Goal: Task Accomplishment & Management: Use online tool/utility

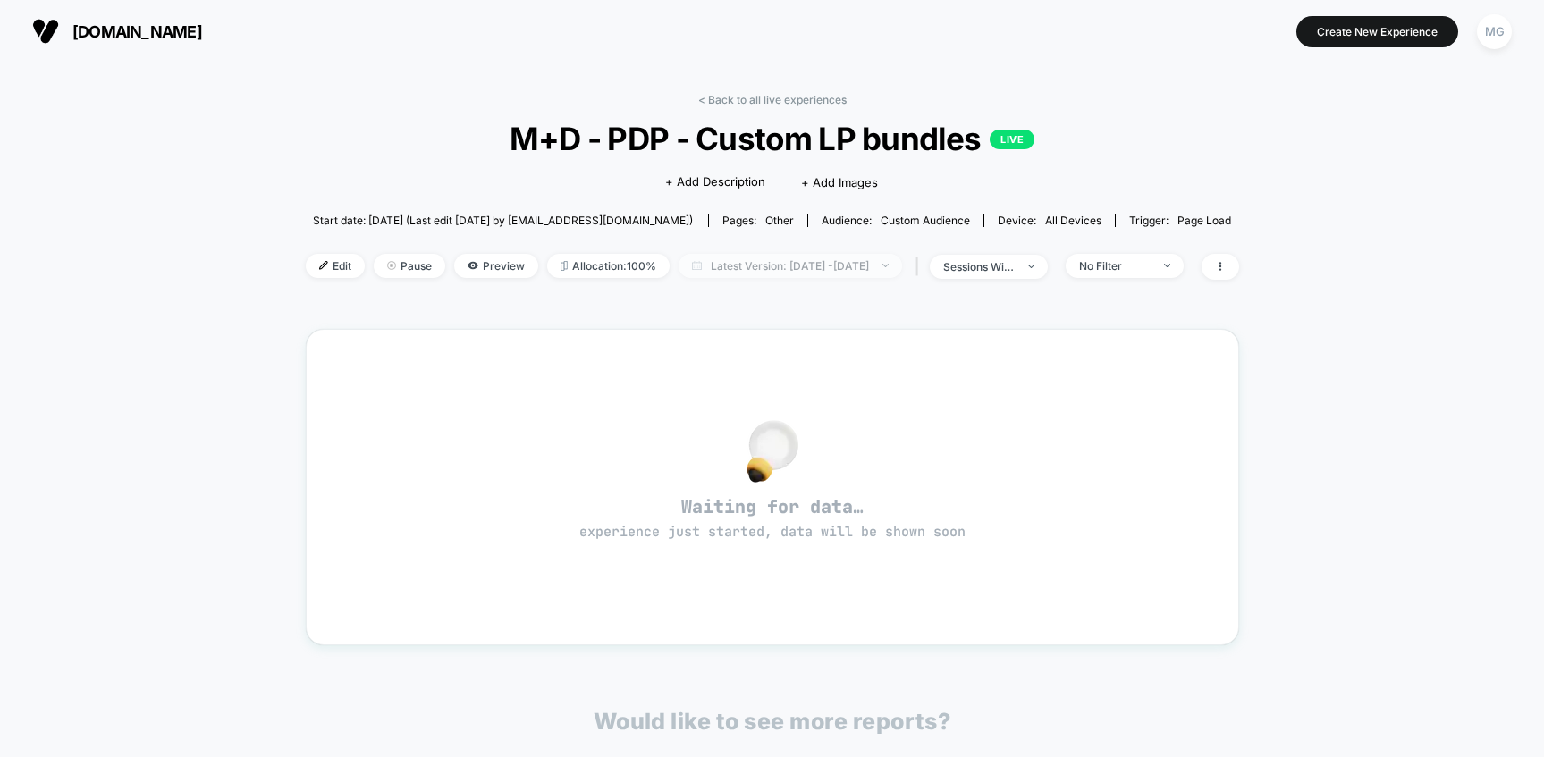
scroll to position [72, 0]
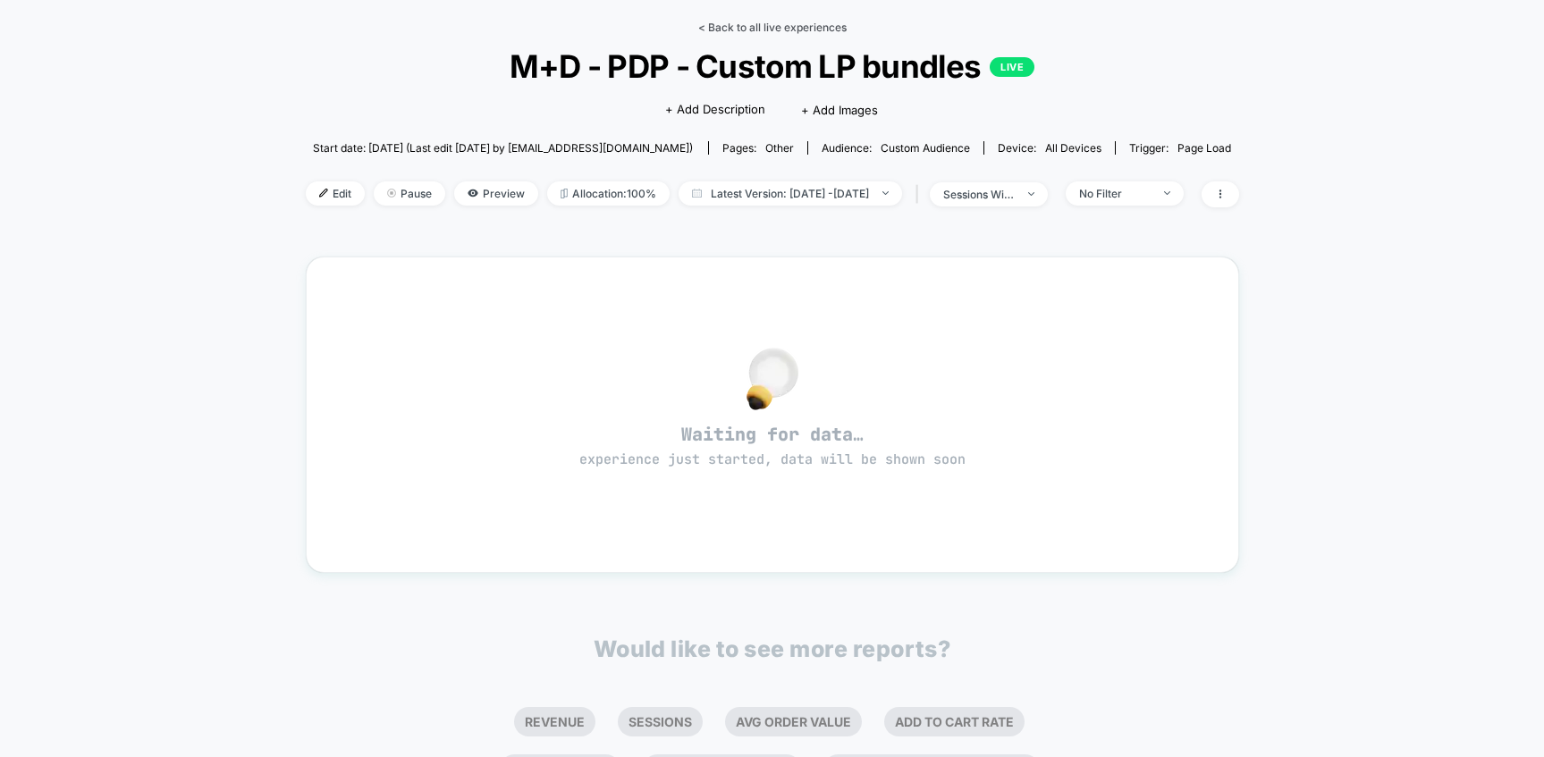
click at [783, 27] on link "< Back to all live experiences" at bounding box center [772, 27] width 148 height 13
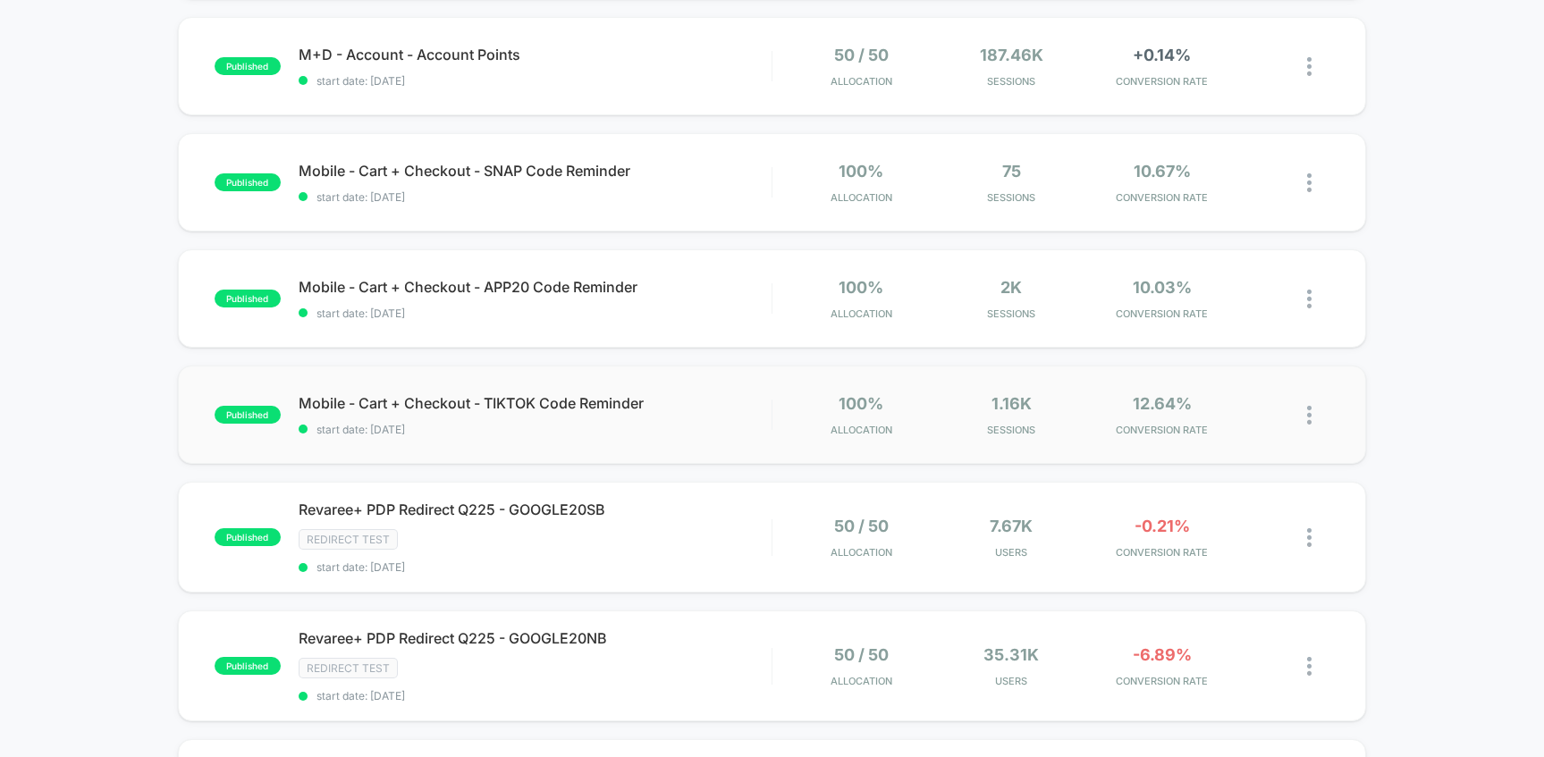
scroll to position [732, 0]
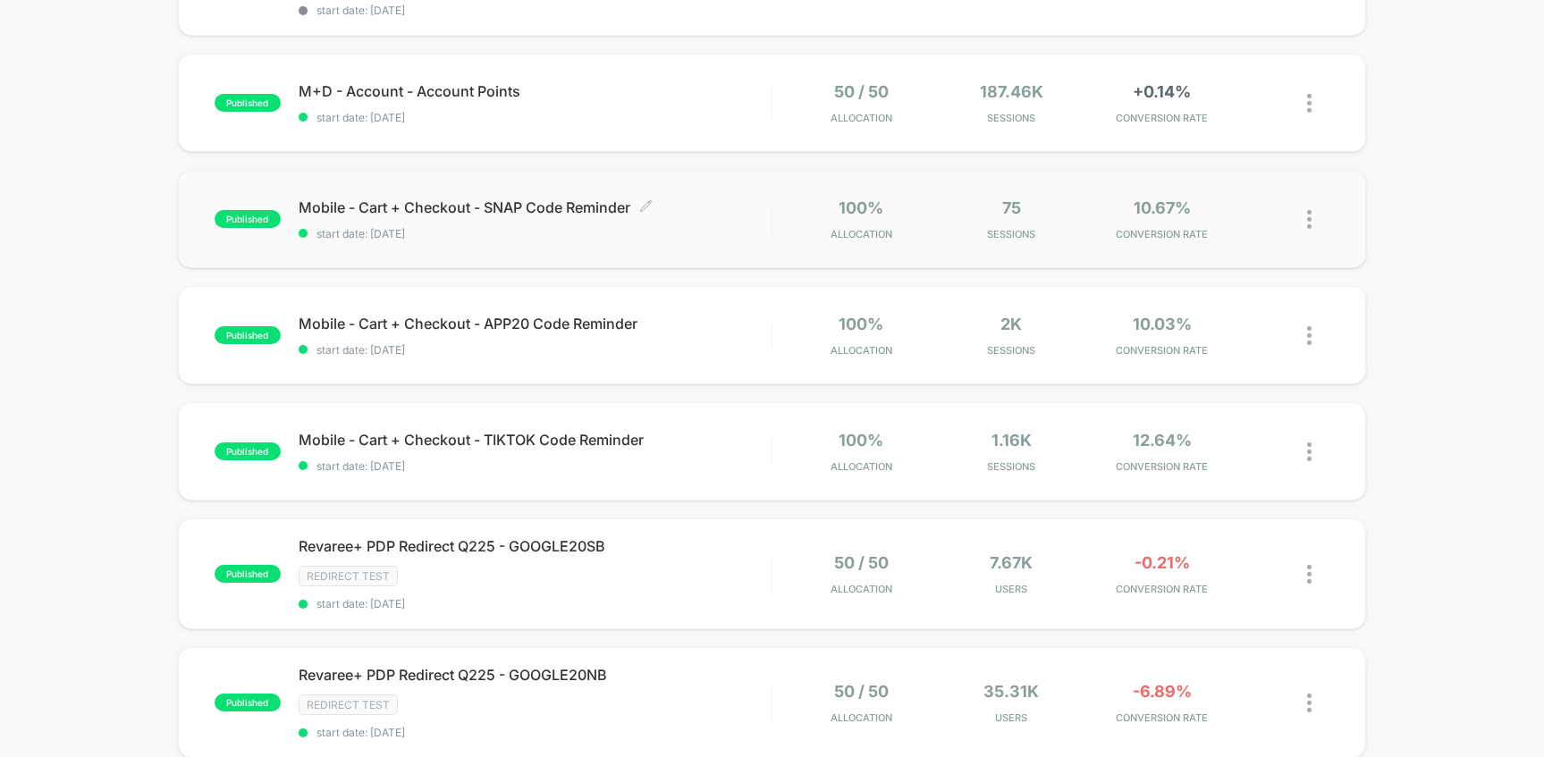
click at [567, 204] on span "Mobile - Cart + Checkout - SNAP Code Reminder Click to edit experience details" at bounding box center [535, 208] width 473 height 18
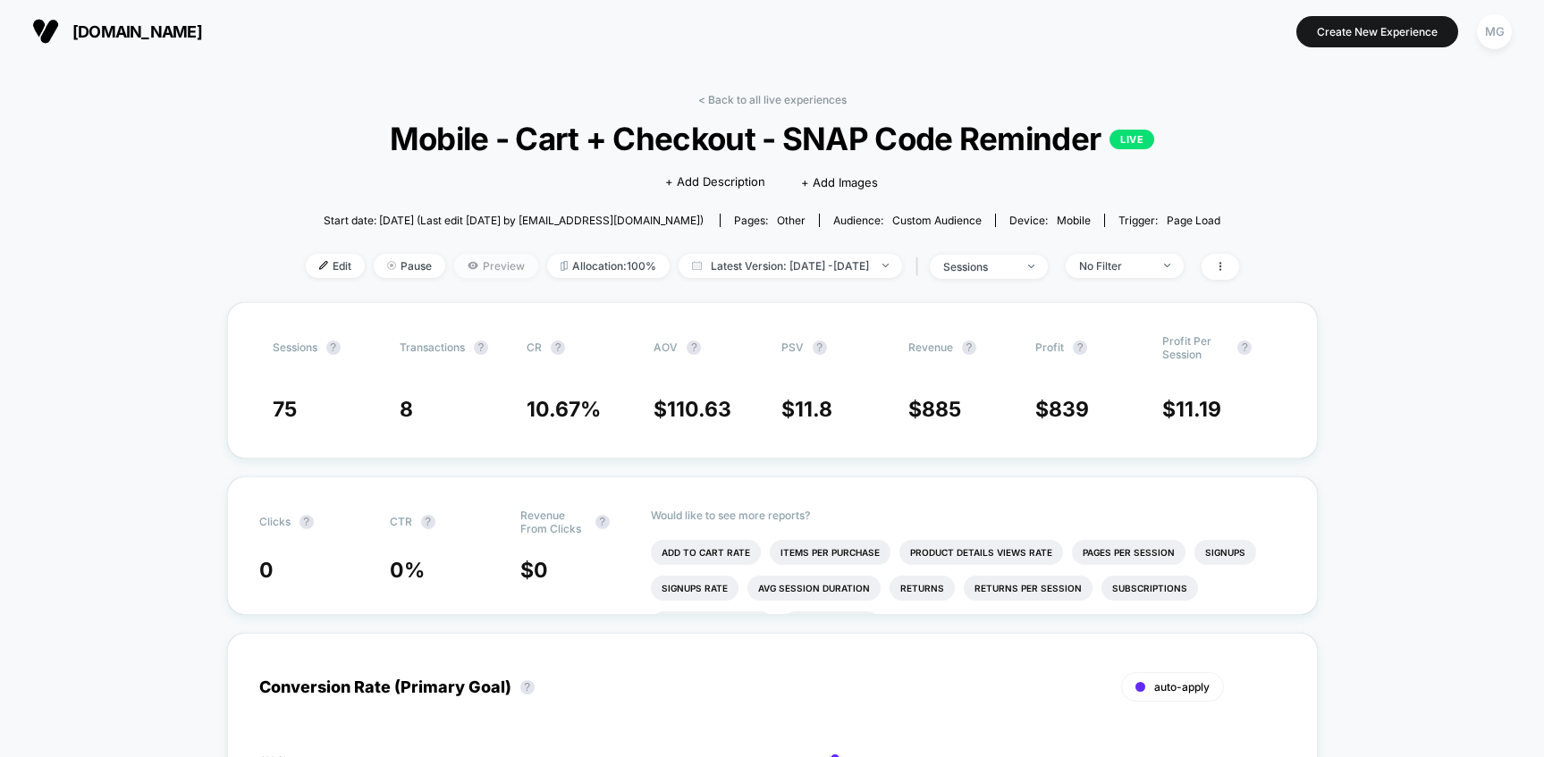
click at [468, 262] on icon at bounding box center [473, 265] width 10 height 7
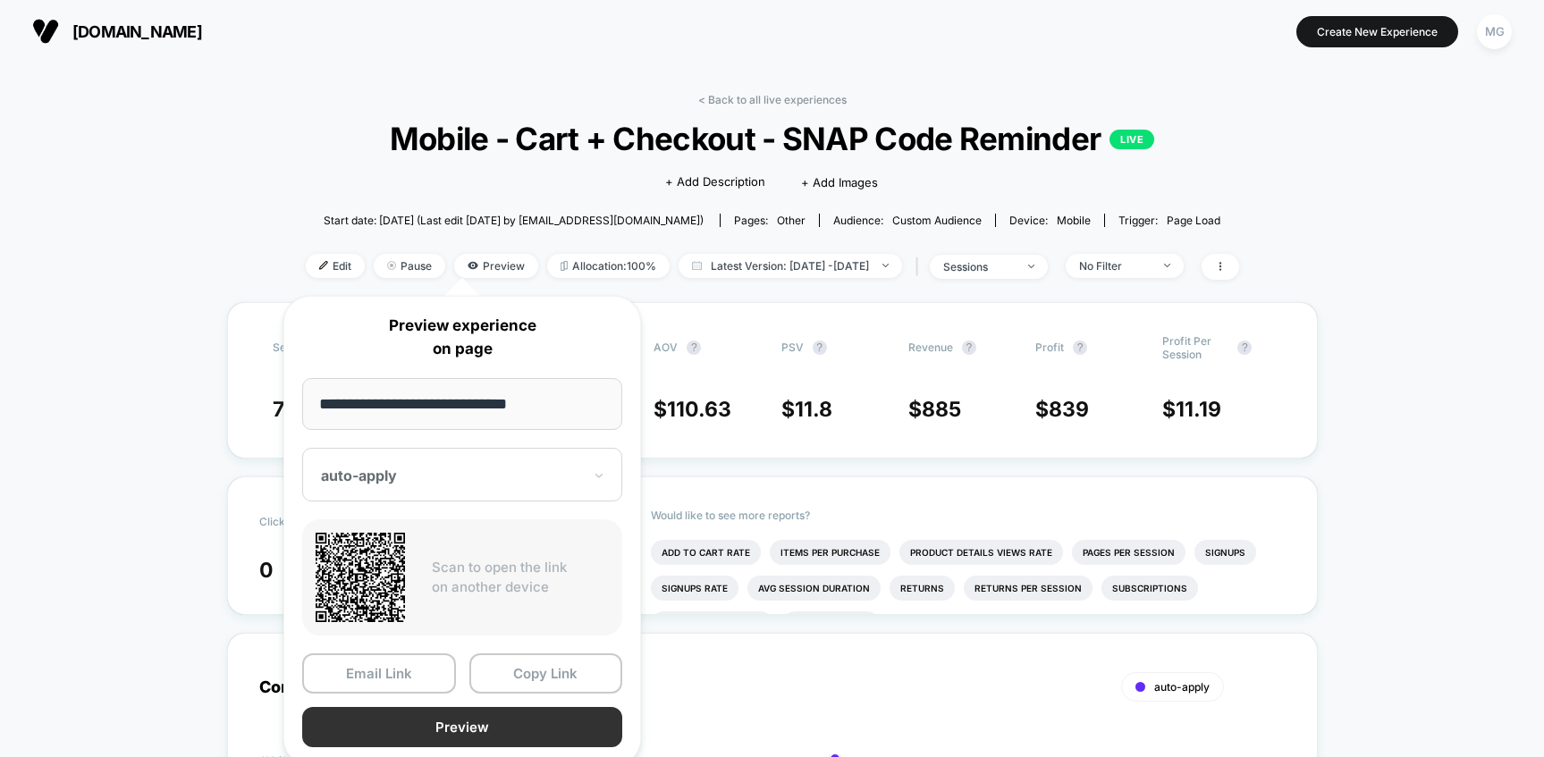
click at [484, 730] on button "Preview" at bounding box center [462, 727] width 320 height 40
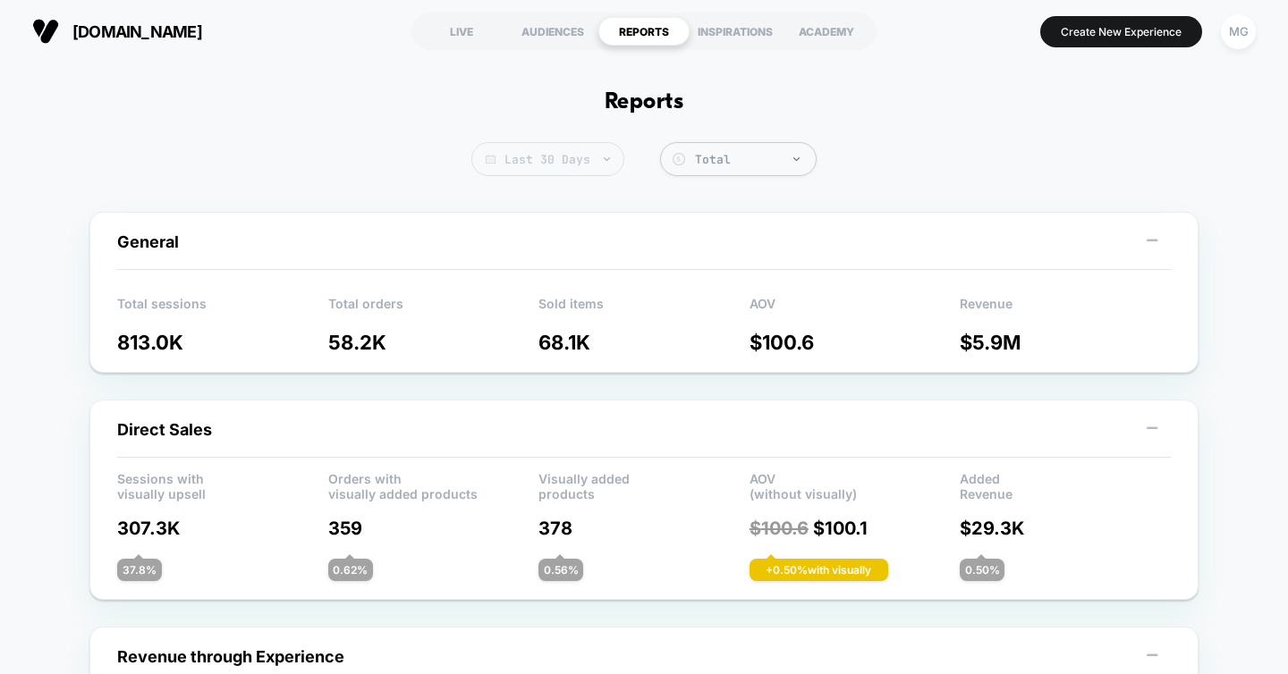
click at [567, 148] on span "Last 30 Days" at bounding box center [547, 159] width 153 height 34
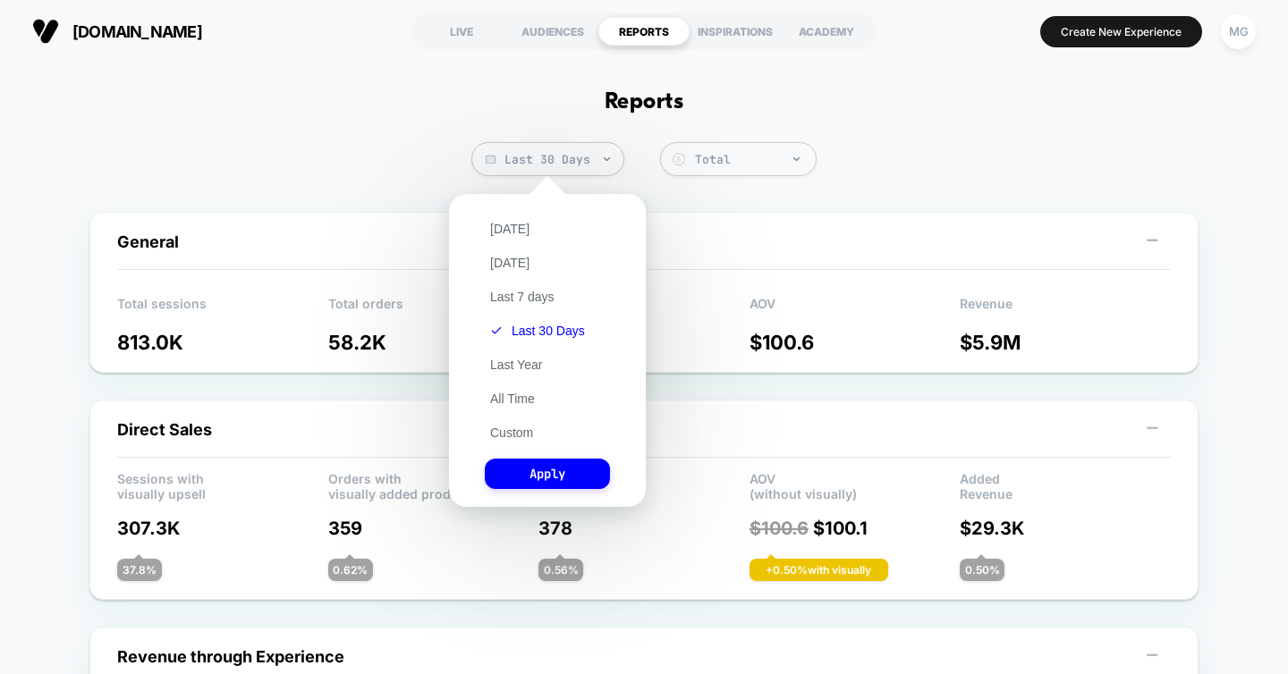
drag, startPoint x: 519, startPoint y: 429, endPoint x: 527, endPoint y: 419, distance: 12.7
click at [519, 429] on button "Custom" at bounding box center [512, 433] width 54 height 16
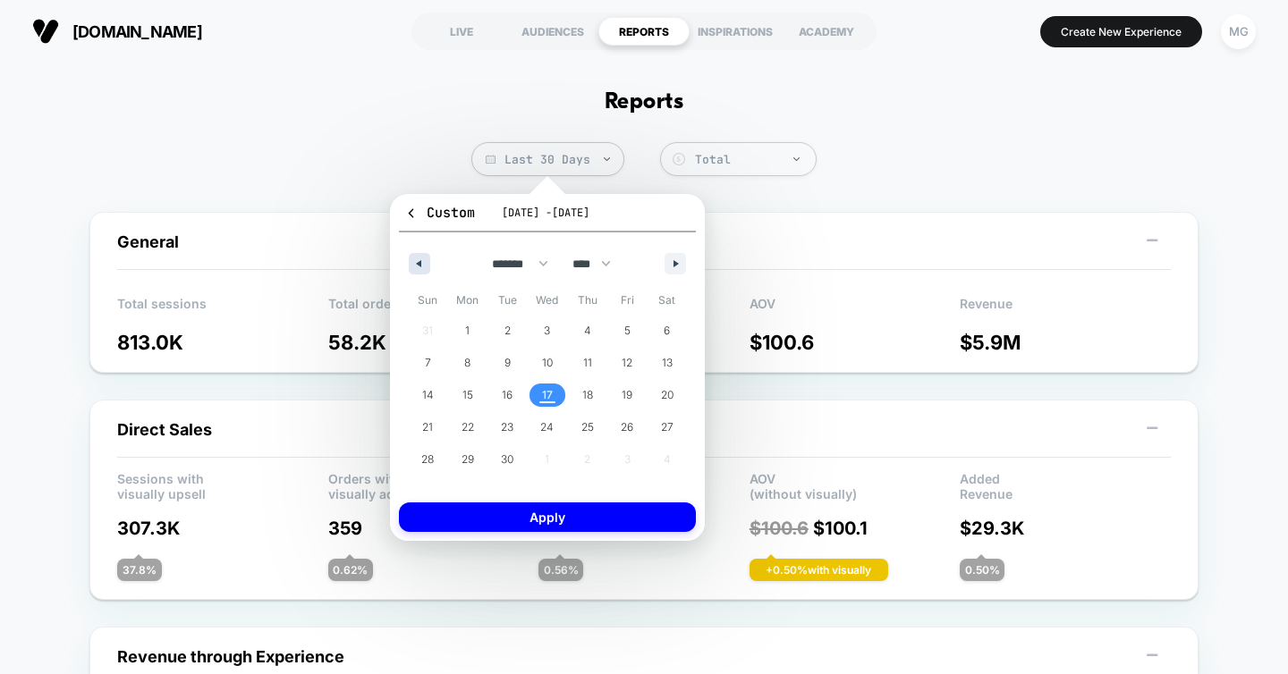
click at [414, 264] on icon "button" at bounding box center [416, 263] width 9 height 7
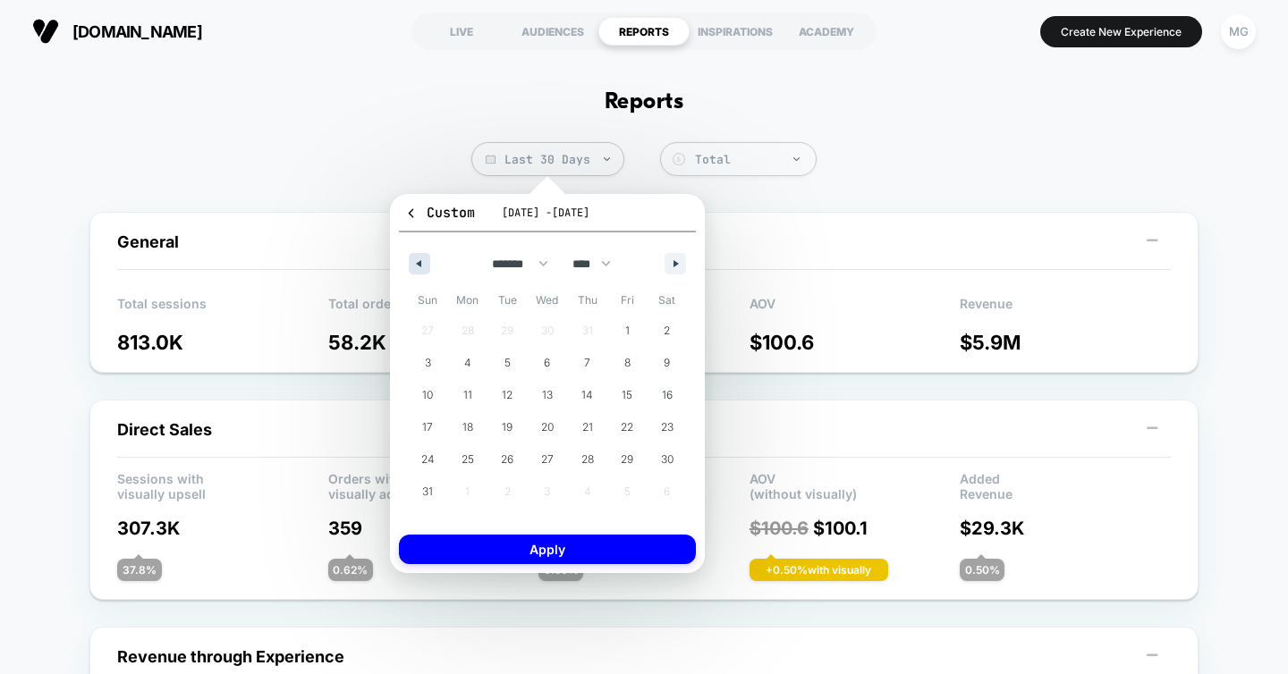
click at [414, 264] on icon "button" at bounding box center [416, 263] width 9 height 7
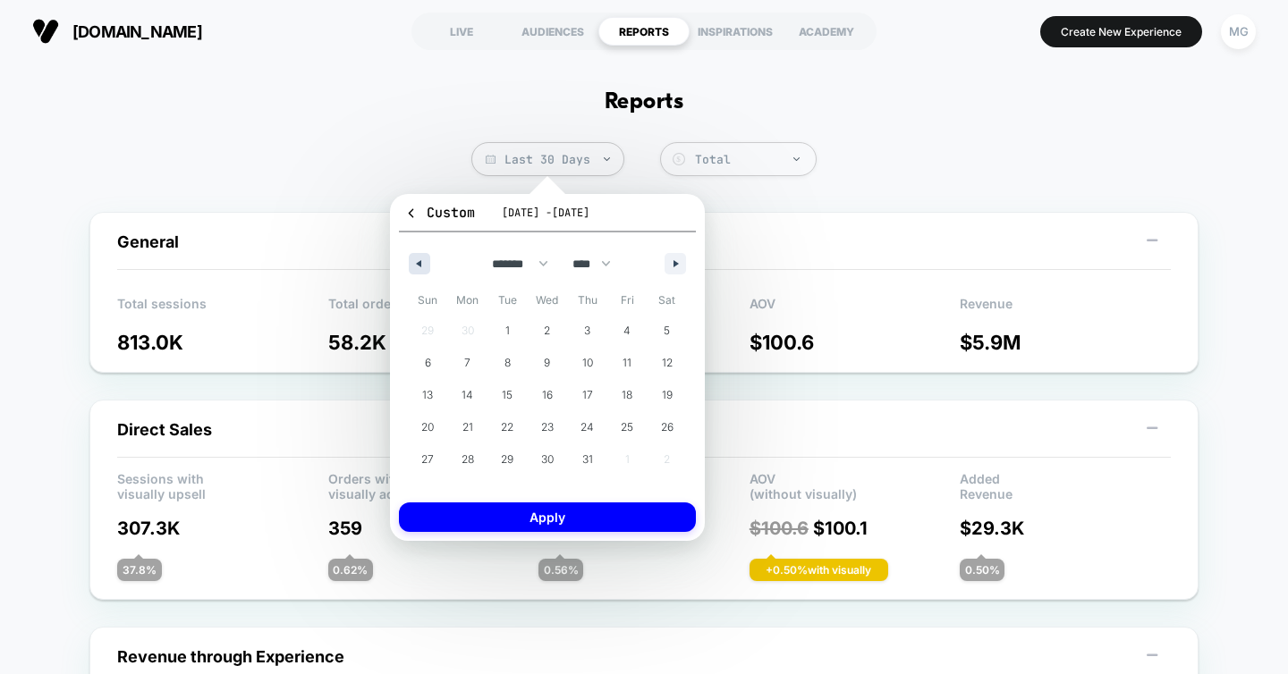
click at [413, 264] on icon "button" at bounding box center [416, 263] width 9 height 7
click at [414, 264] on icon "button" at bounding box center [416, 263] width 9 height 7
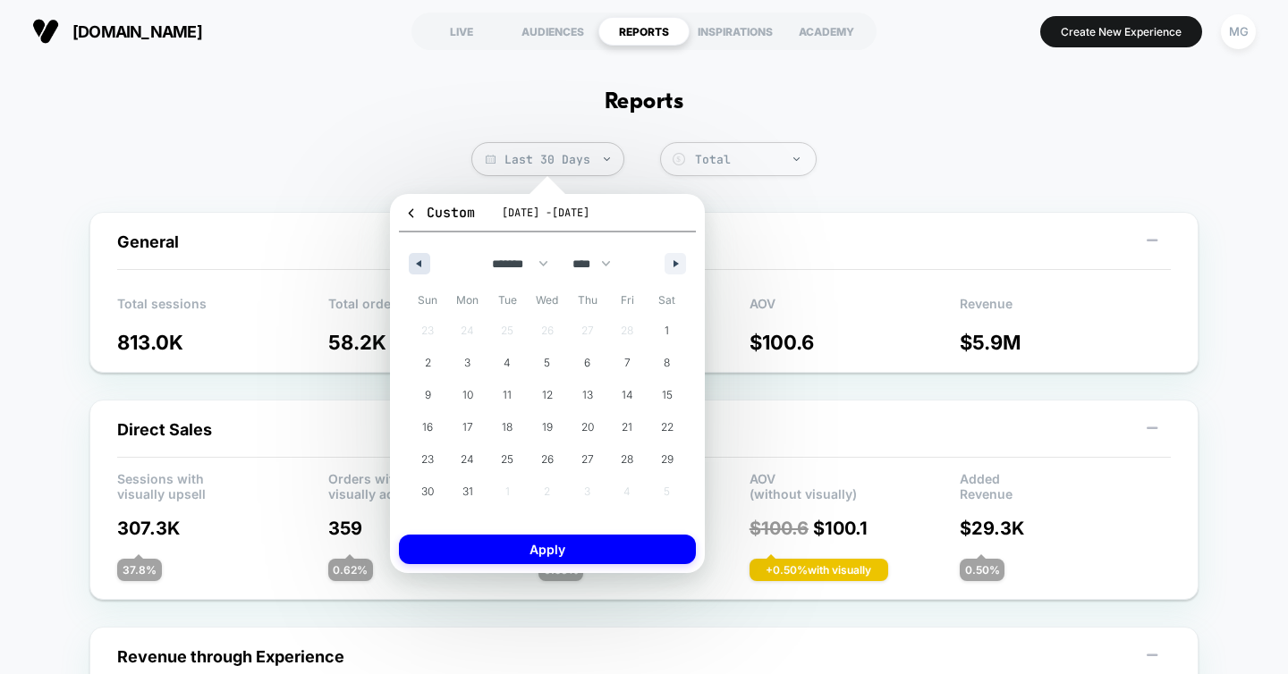
click at [414, 264] on icon "button" at bounding box center [416, 263] width 9 height 7
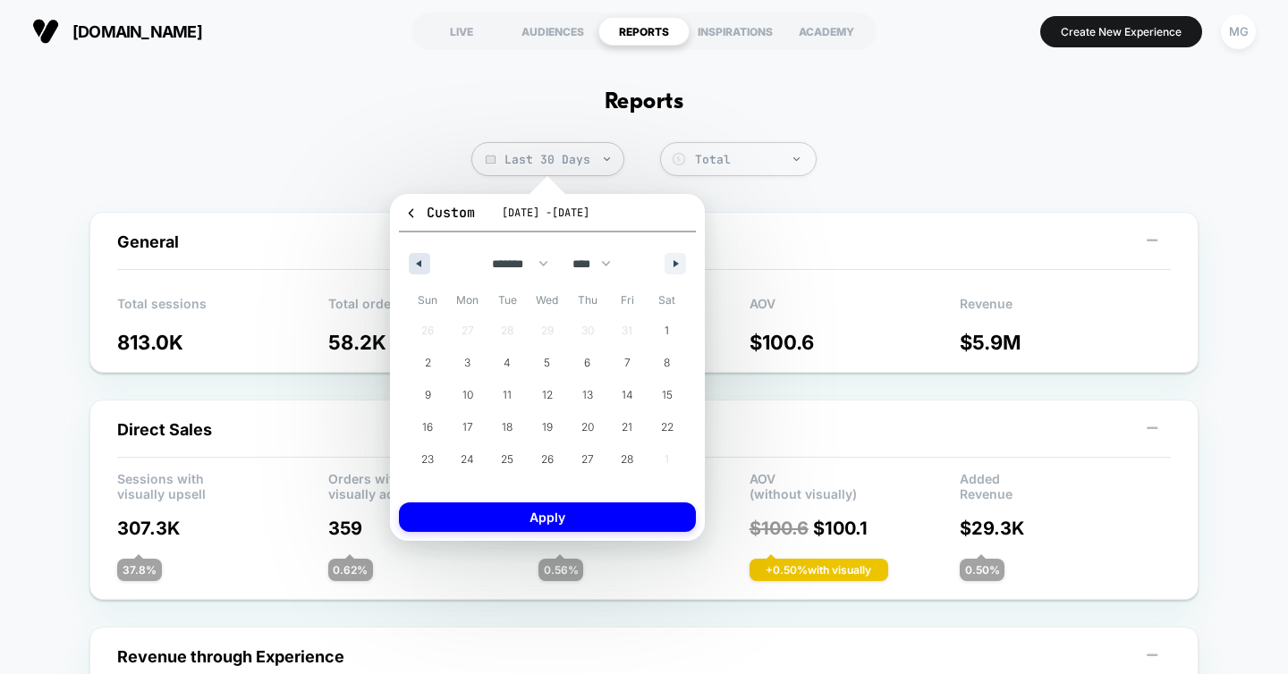
click at [414, 264] on icon "button" at bounding box center [416, 263] width 9 height 7
select select "**"
select select "****"
click at [675, 260] on button "button" at bounding box center [674, 263] width 21 height 21
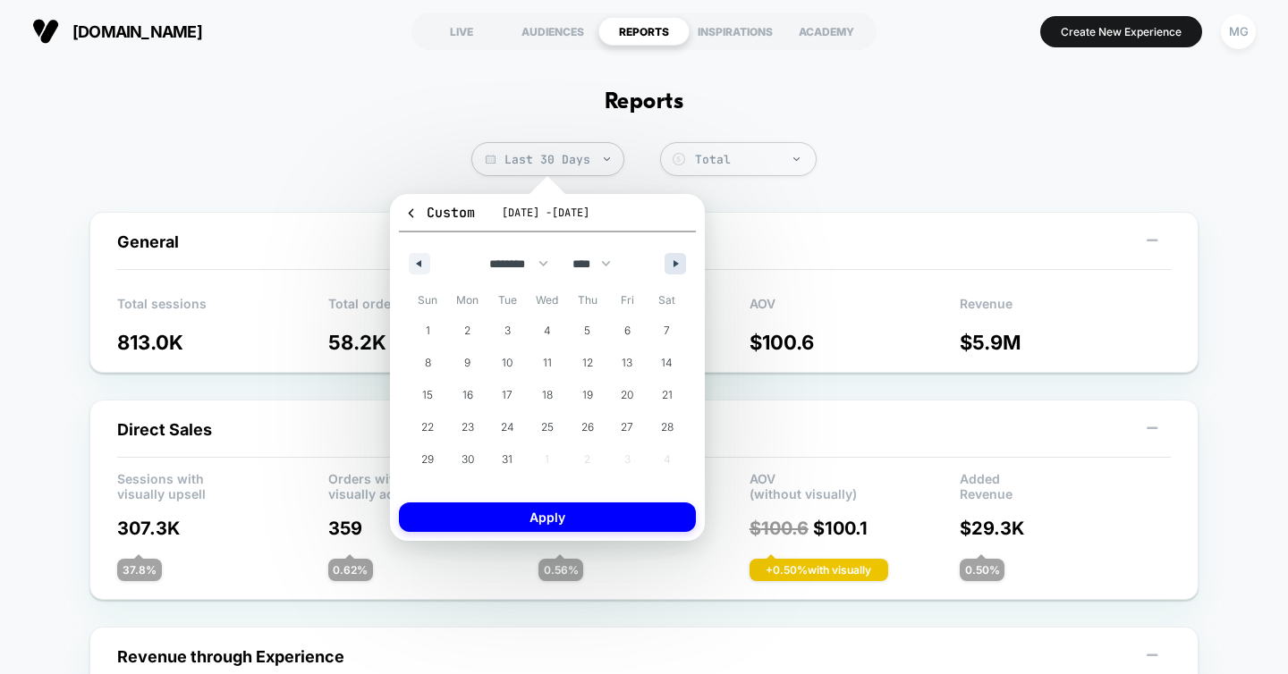
select select "*"
select select "****"
click at [544, 320] on span "1" at bounding box center [548, 330] width 40 height 23
click at [674, 261] on icon "button" at bounding box center [677, 263] width 9 height 7
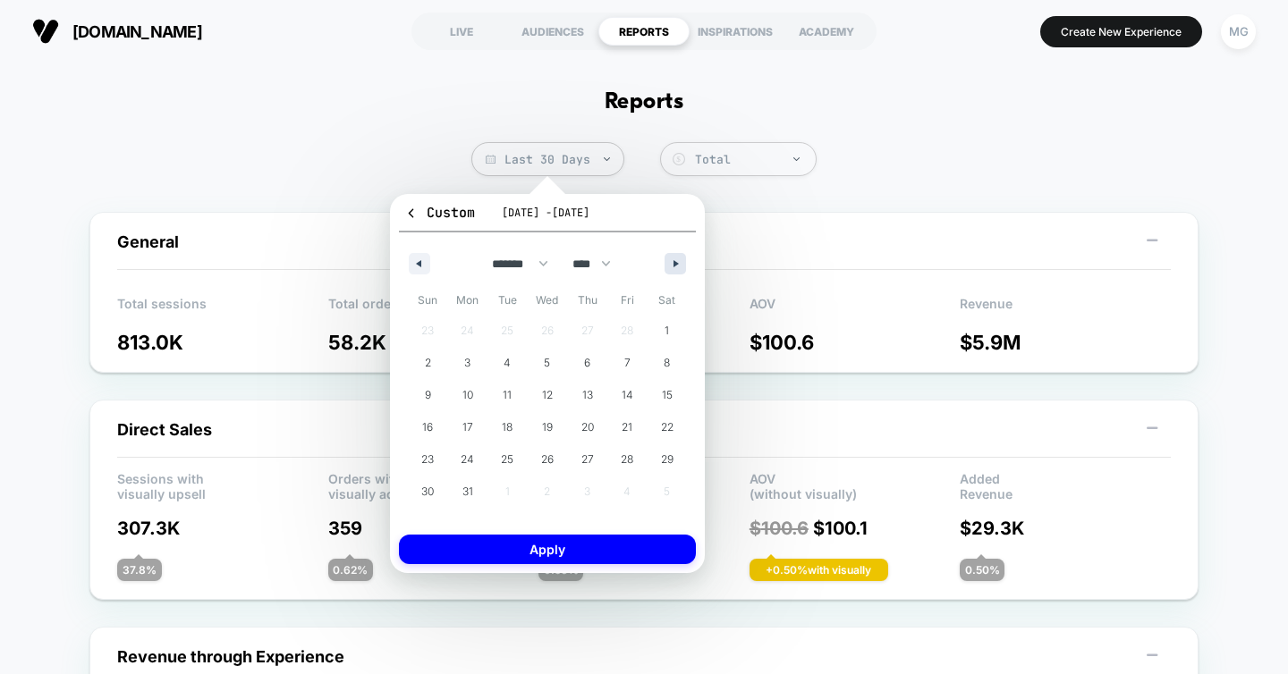
click at [674, 261] on icon "button" at bounding box center [677, 263] width 9 height 7
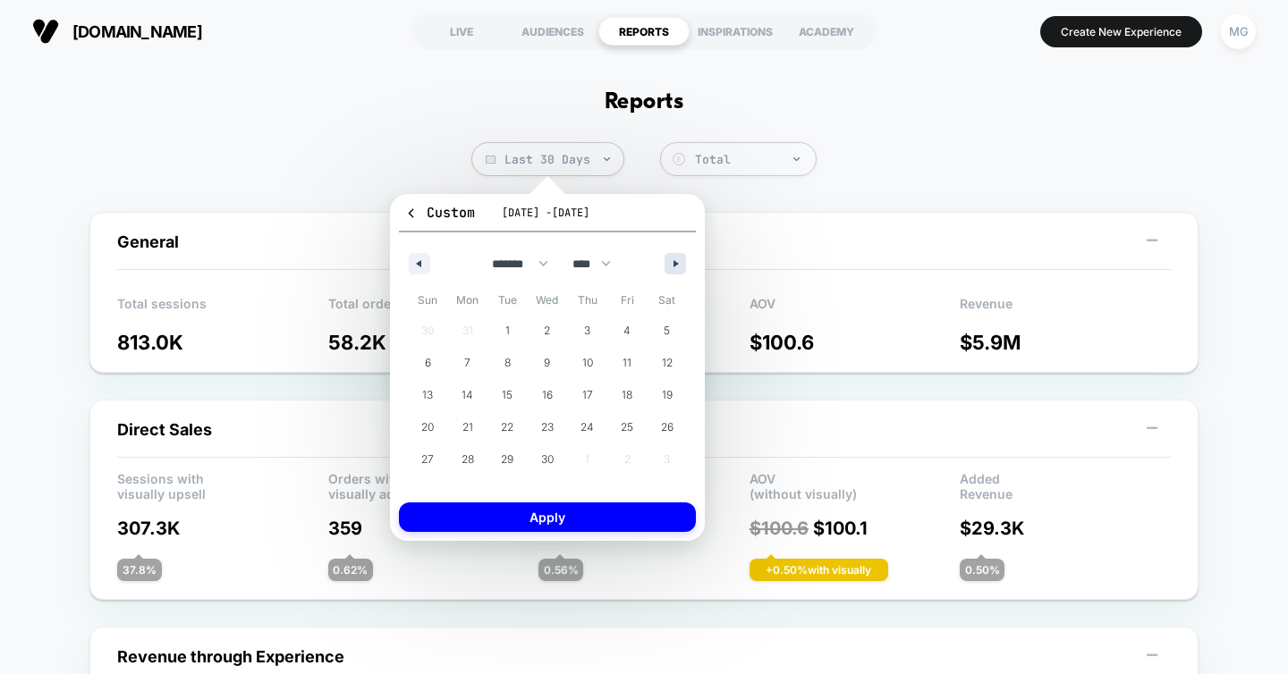
click at [674, 261] on icon "button" at bounding box center [677, 263] width 9 height 7
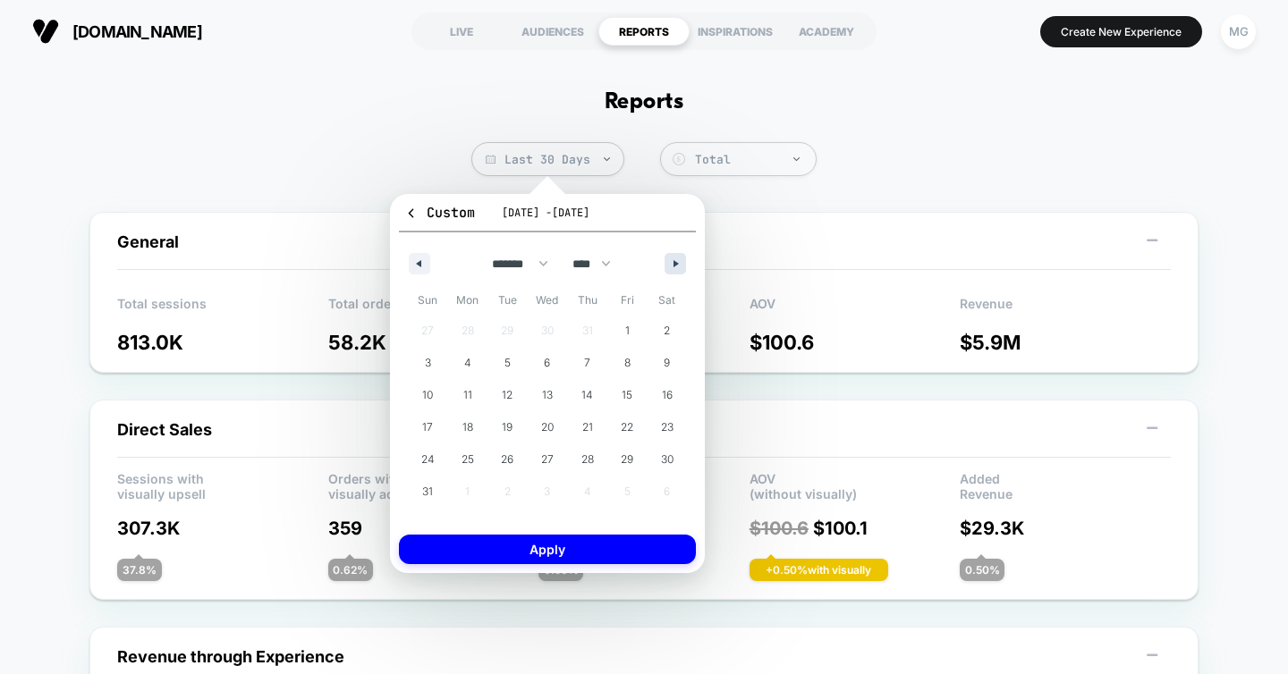
click at [674, 261] on icon "button" at bounding box center [677, 263] width 9 height 7
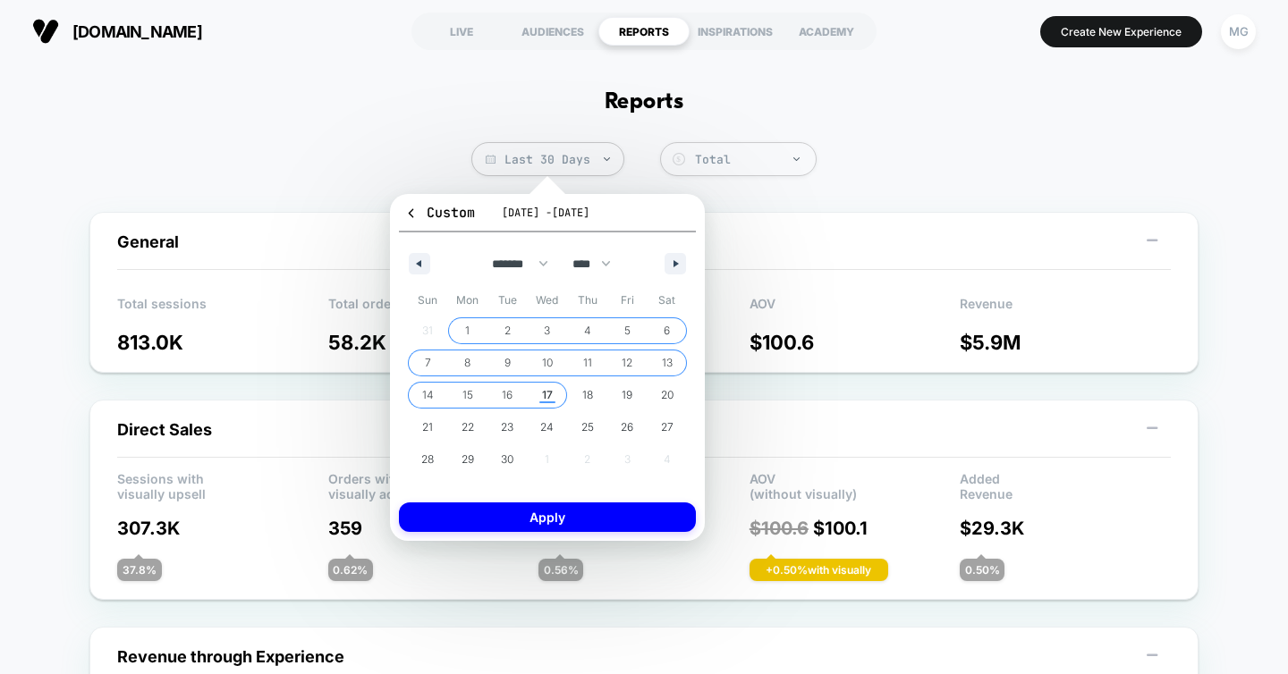
click at [550, 398] on span "17" at bounding box center [547, 395] width 11 height 32
select select "*"
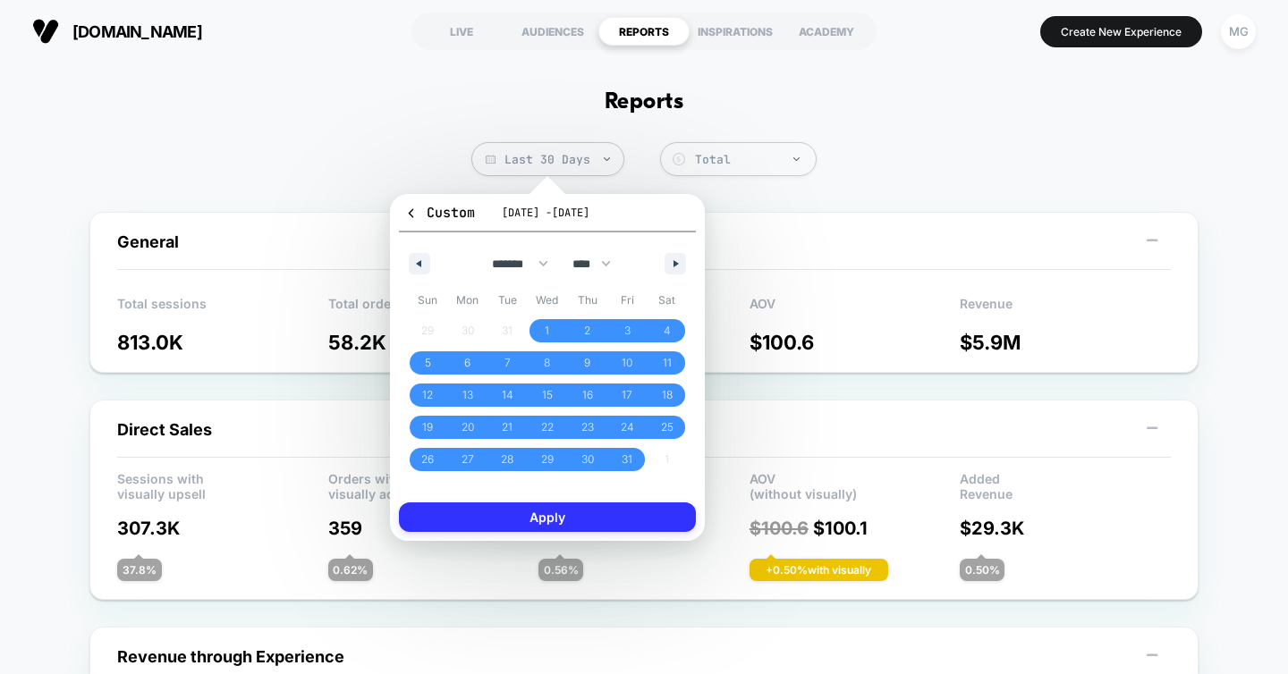
click at [594, 514] on button "Apply" at bounding box center [547, 518] width 297 height 30
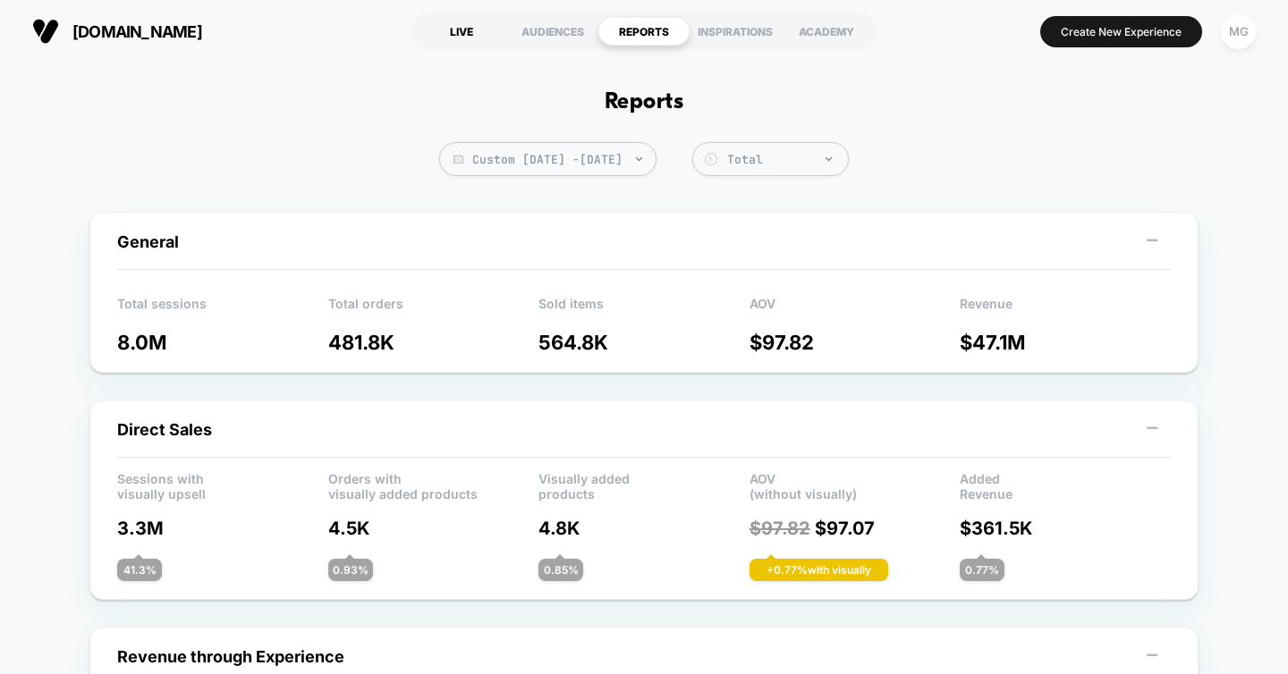
click at [463, 31] on div "LIVE" at bounding box center [461, 31] width 91 height 29
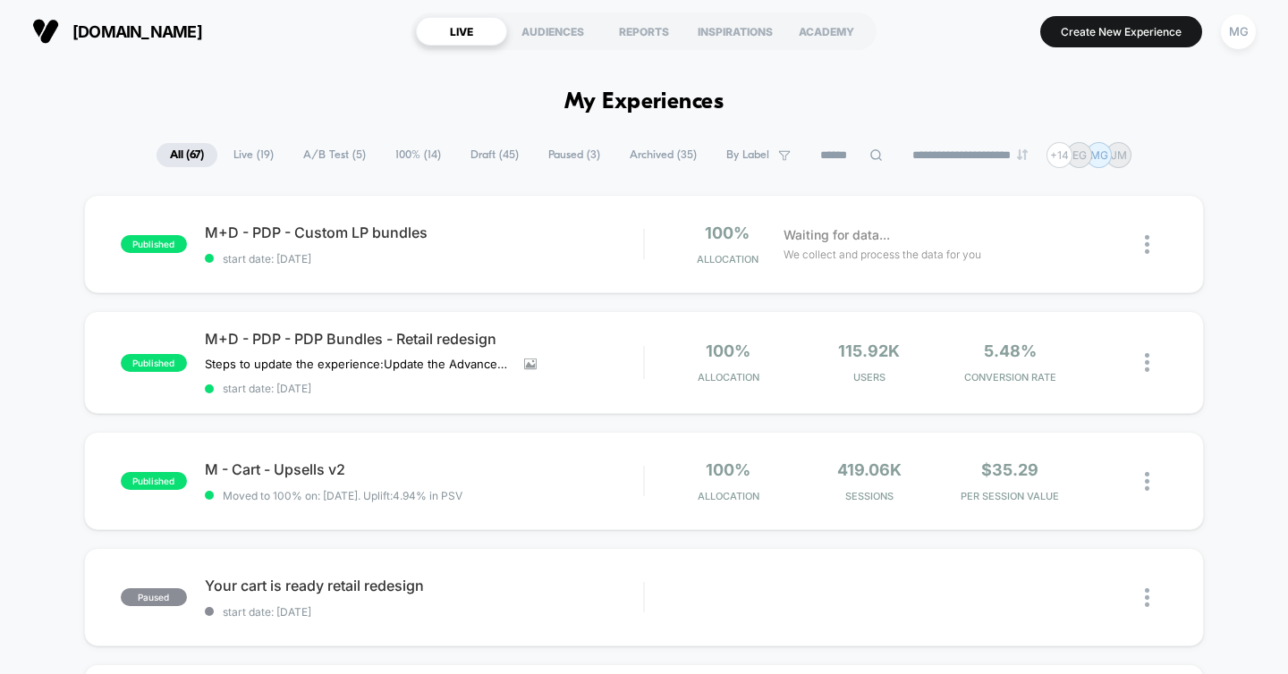
click at [241, 158] on span "Live ( 19 )" at bounding box center [253, 155] width 67 height 24
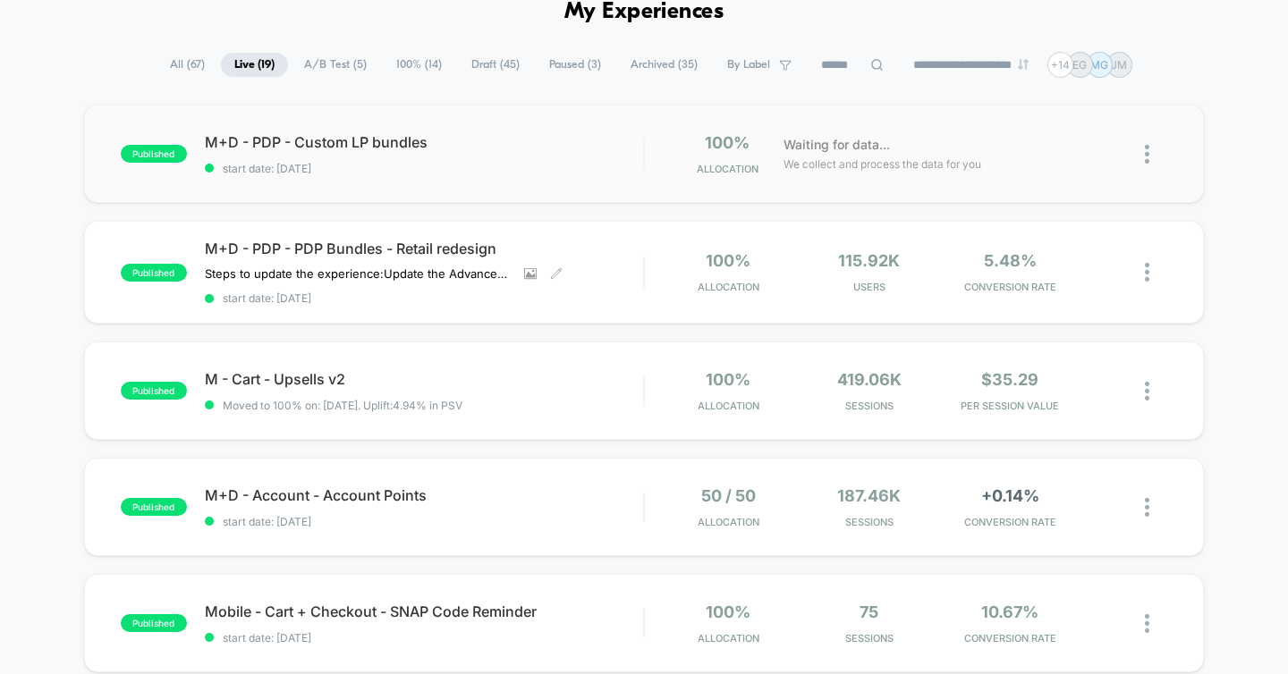
scroll to position [86, 0]
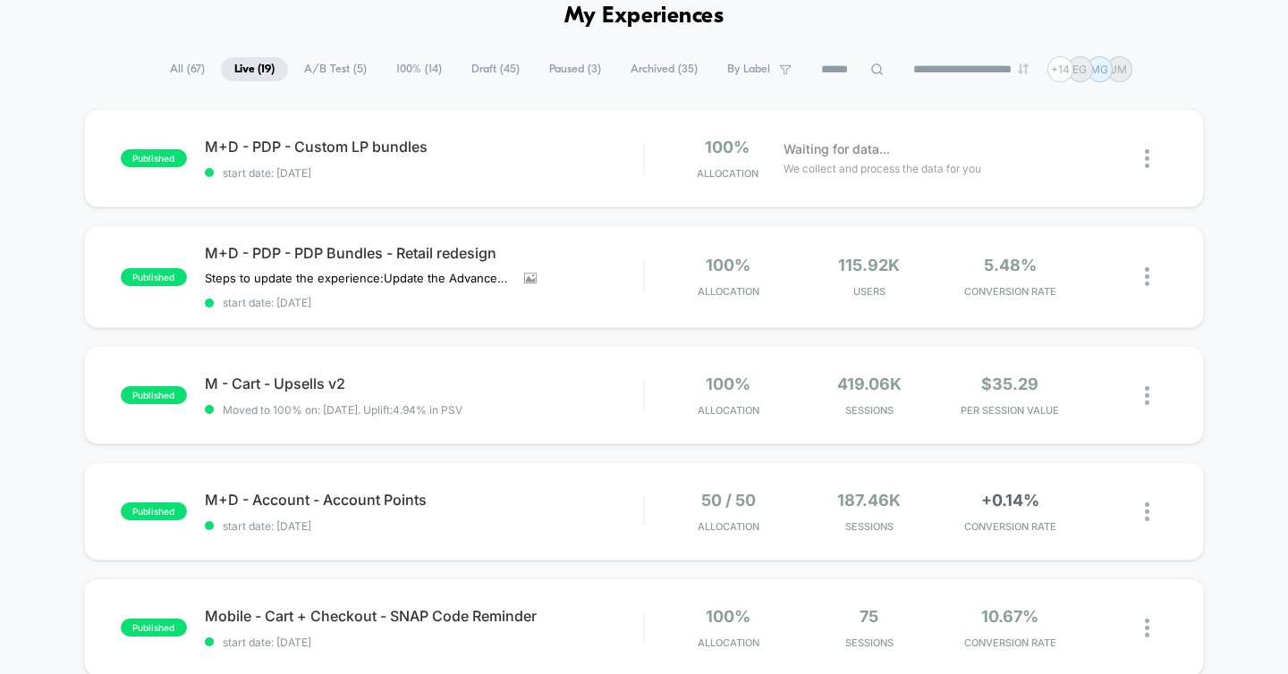
click at [417, 74] on span "100% ( 14 )" at bounding box center [419, 69] width 72 height 24
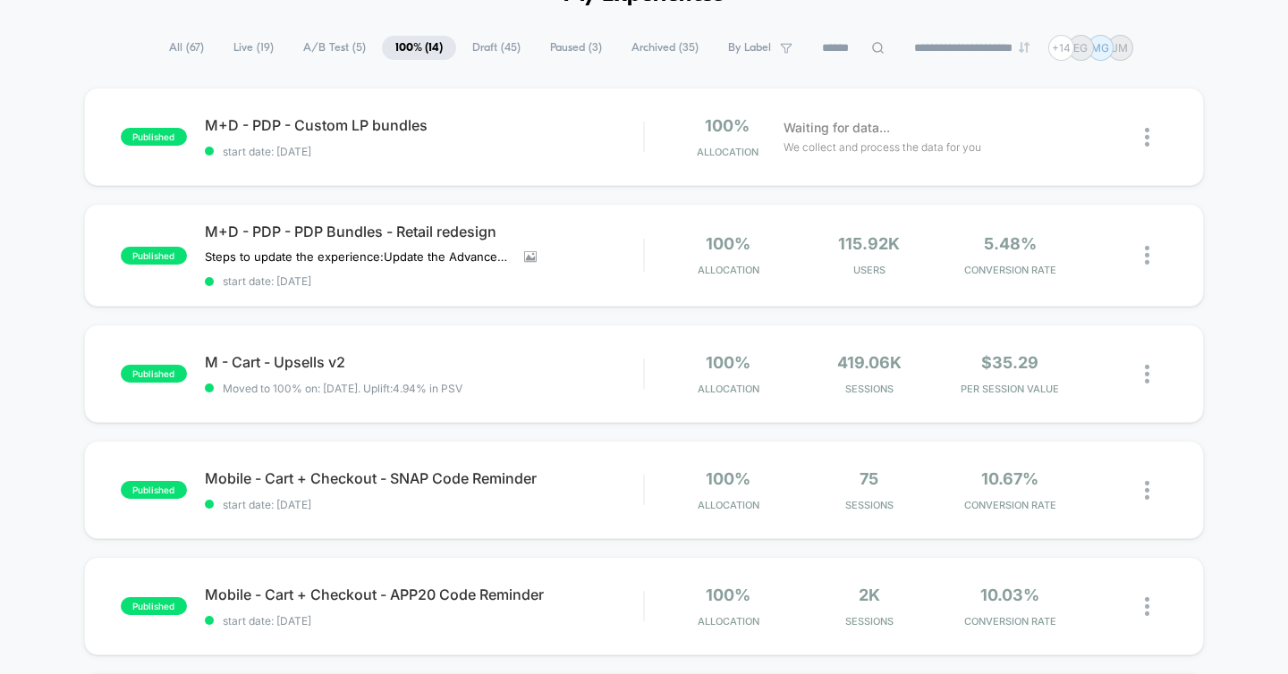
scroll to position [135, 0]
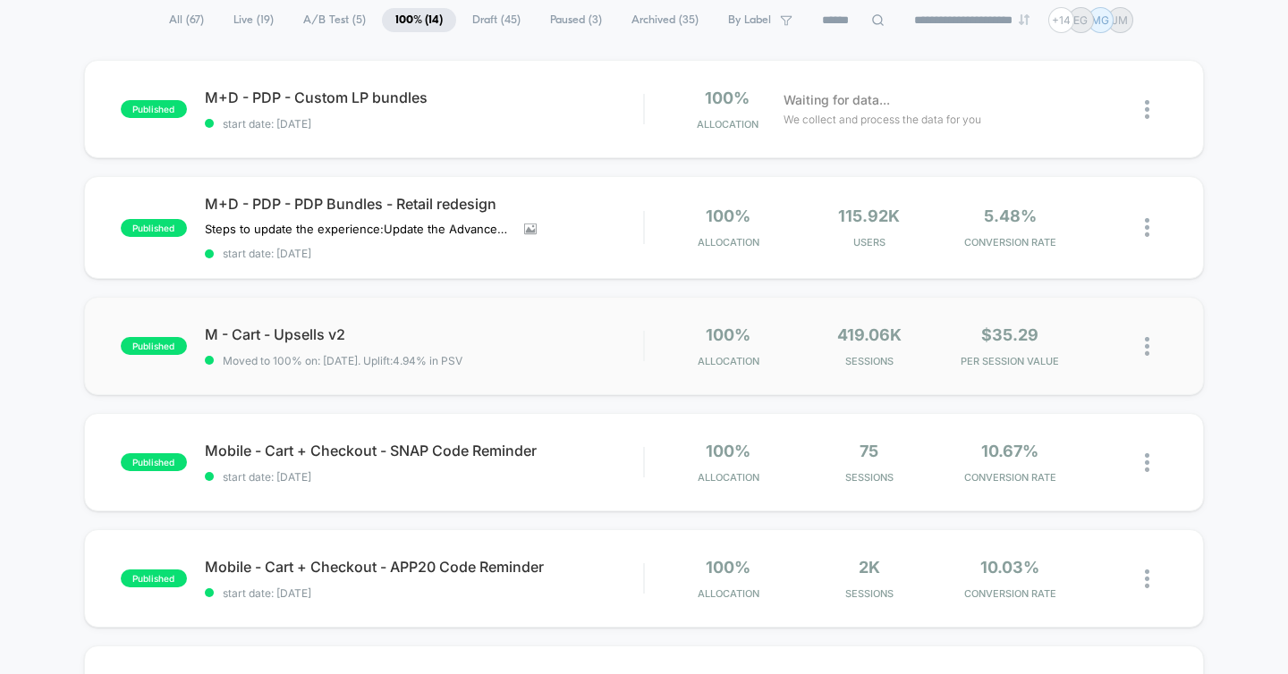
click at [1148, 344] on img at bounding box center [1147, 346] width 4 height 19
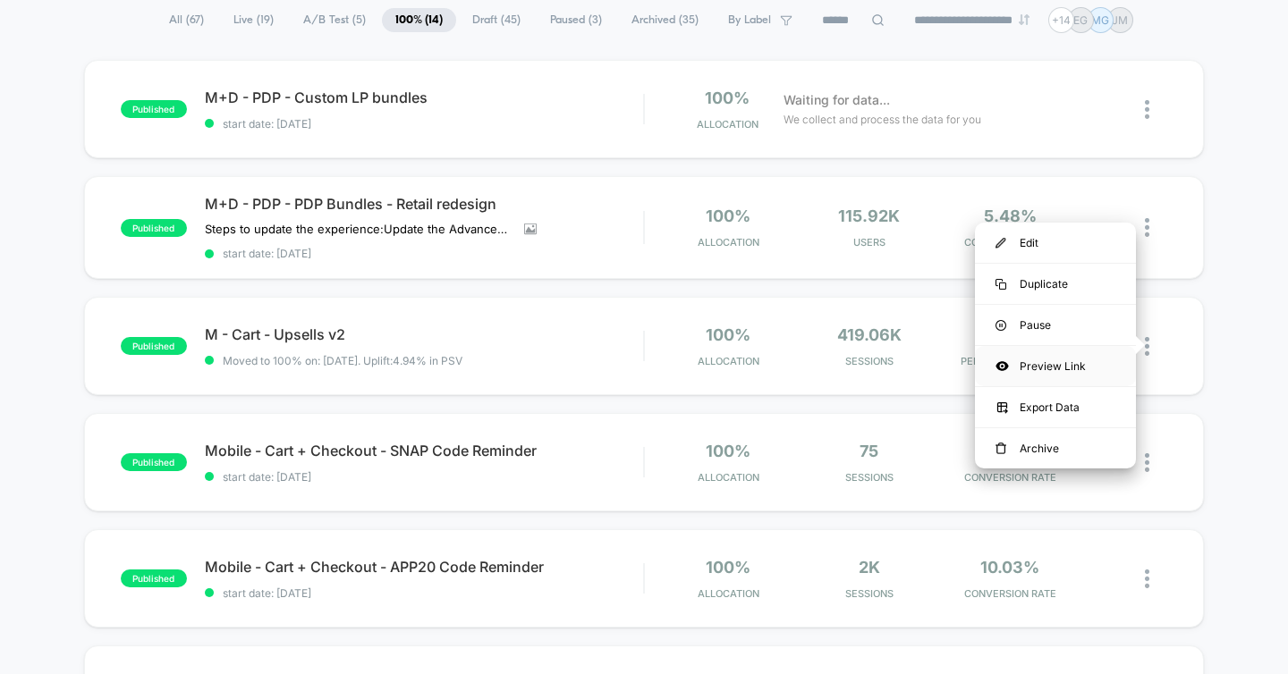
click at [1058, 363] on div "Preview Link" at bounding box center [1055, 366] width 161 height 40
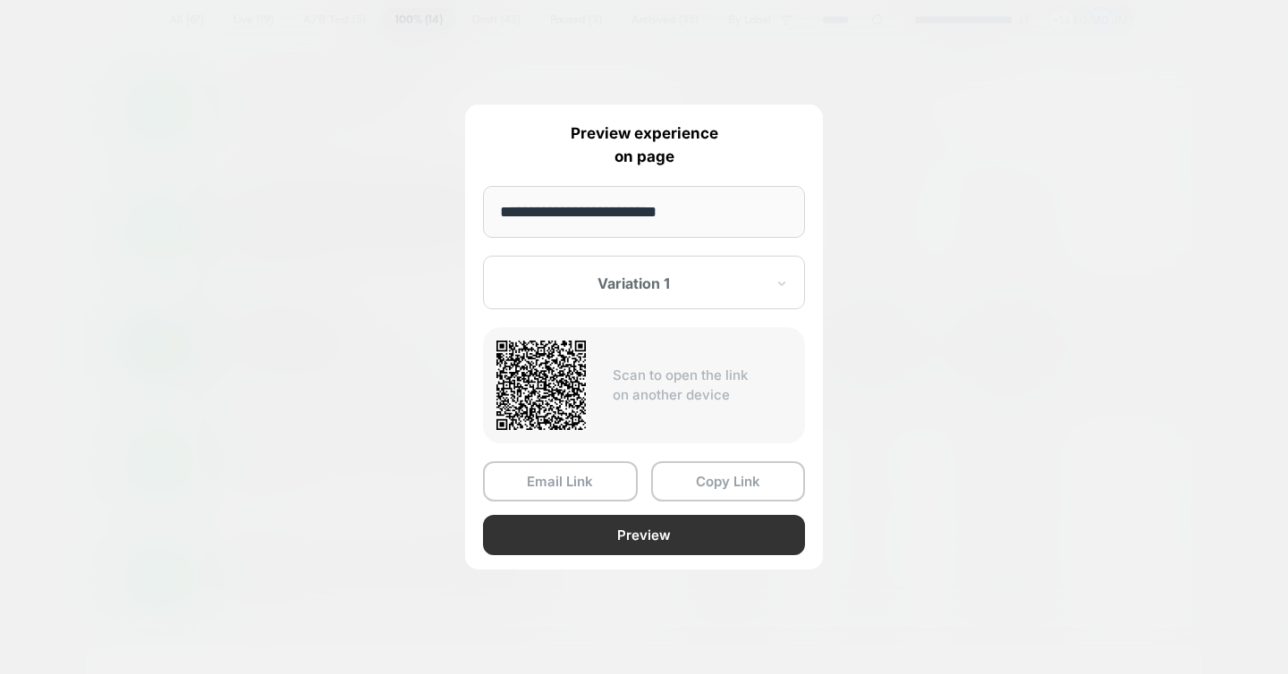
click at [690, 538] on button "Preview" at bounding box center [644, 535] width 322 height 40
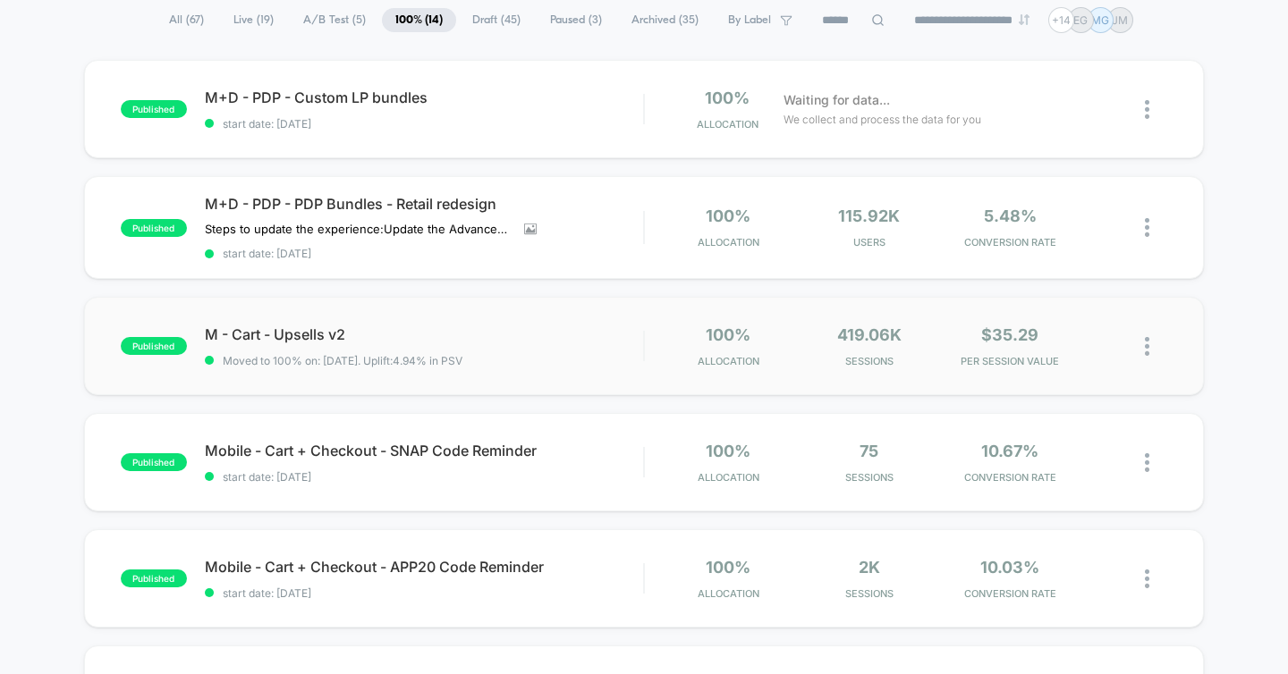
click at [1145, 345] on img at bounding box center [1147, 346] width 4 height 19
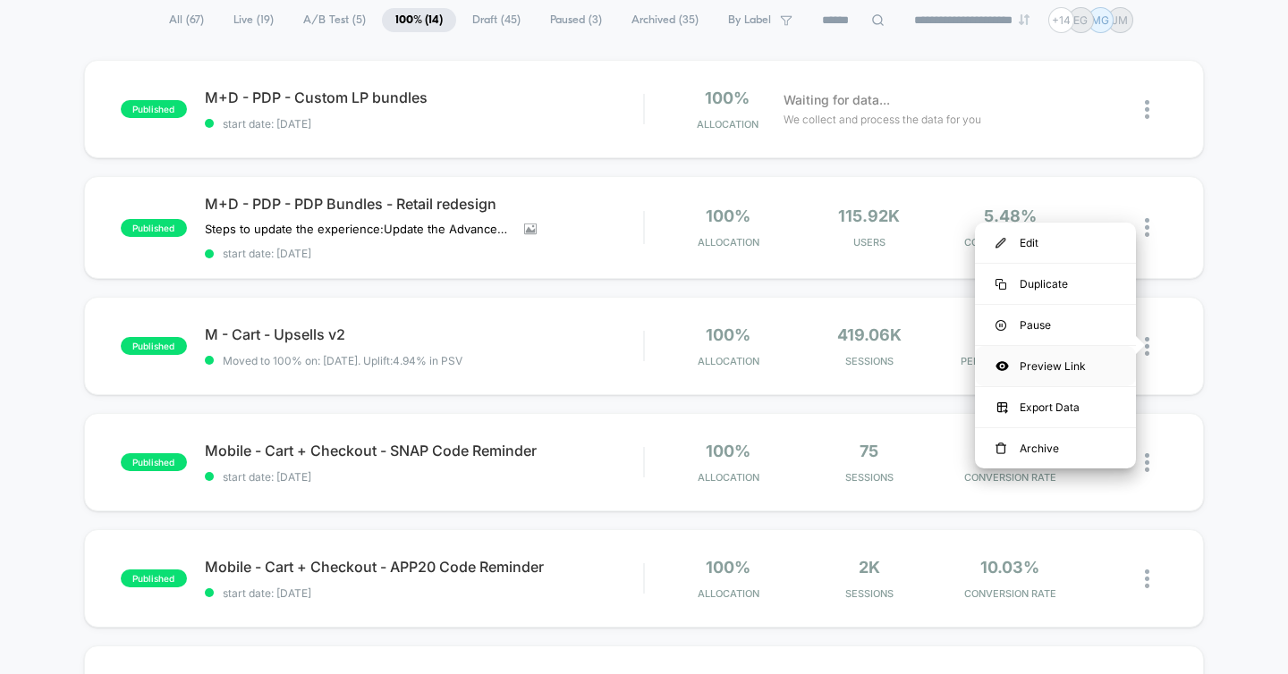
click at [1053, 355] on div "Preview Link" at bounding box center [1055, 366] width 161 height 40
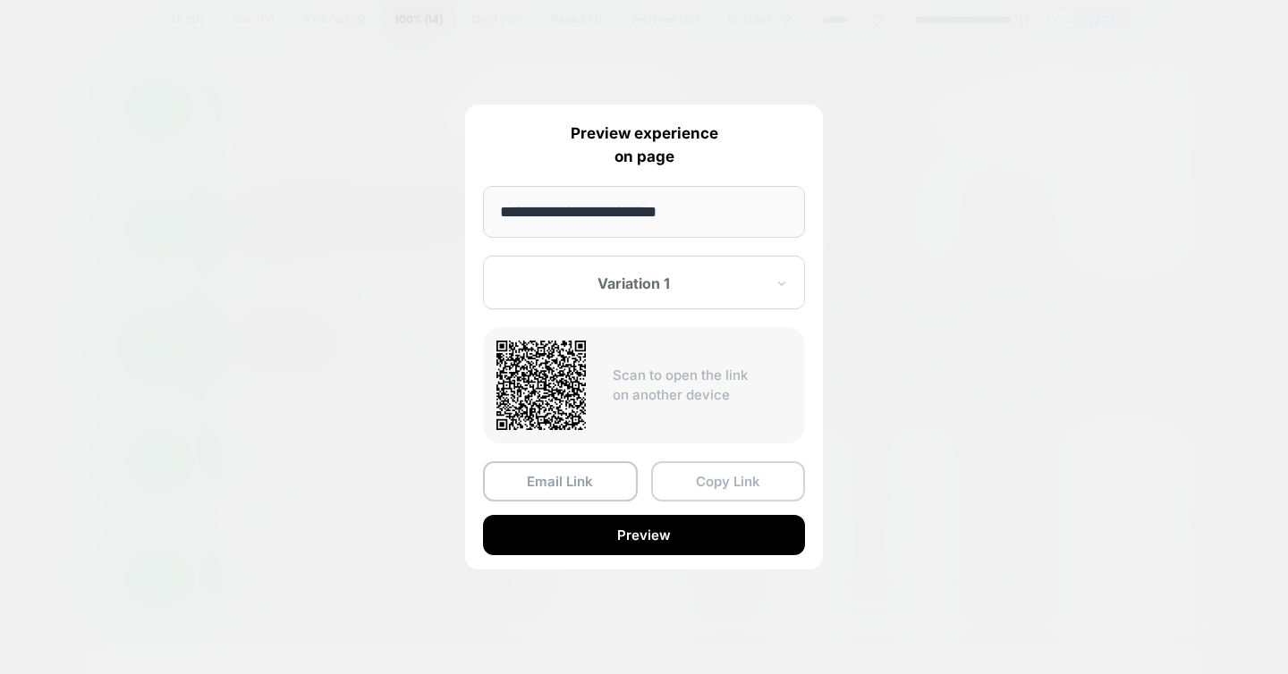
click at [722, 486] on button "Copy Link" at bounding box center [728, 481] width 155 height 40
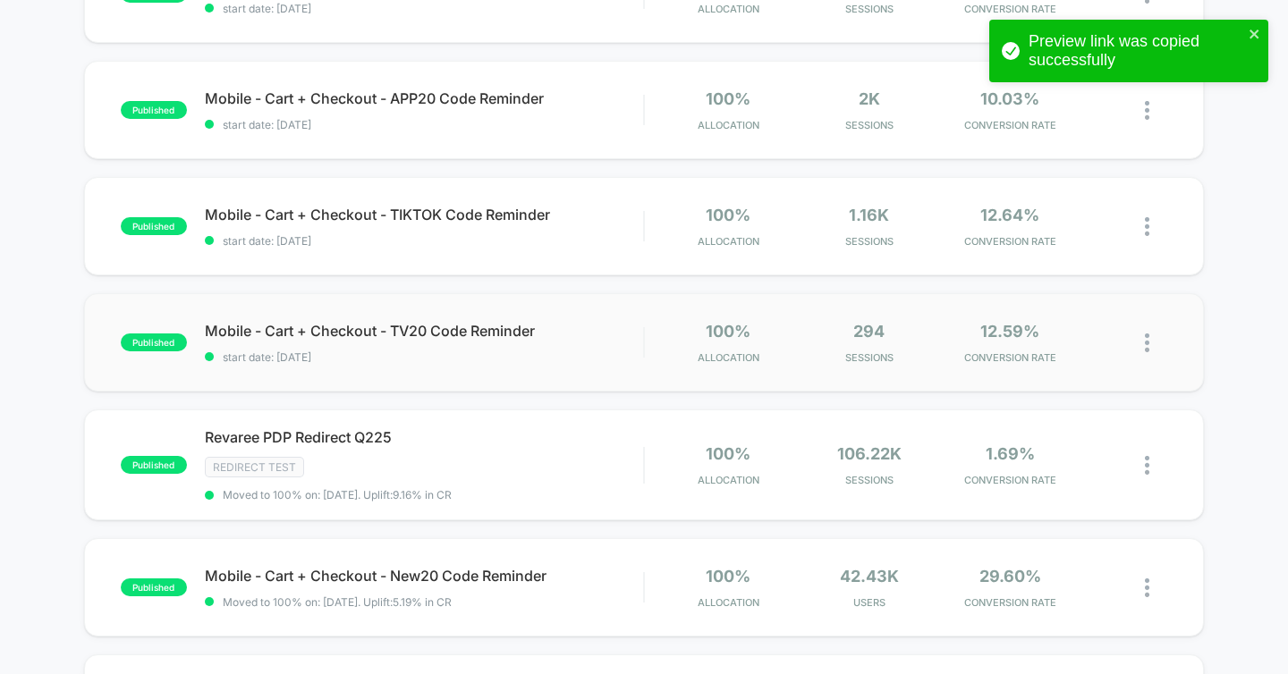
scroll to position [616, 0]
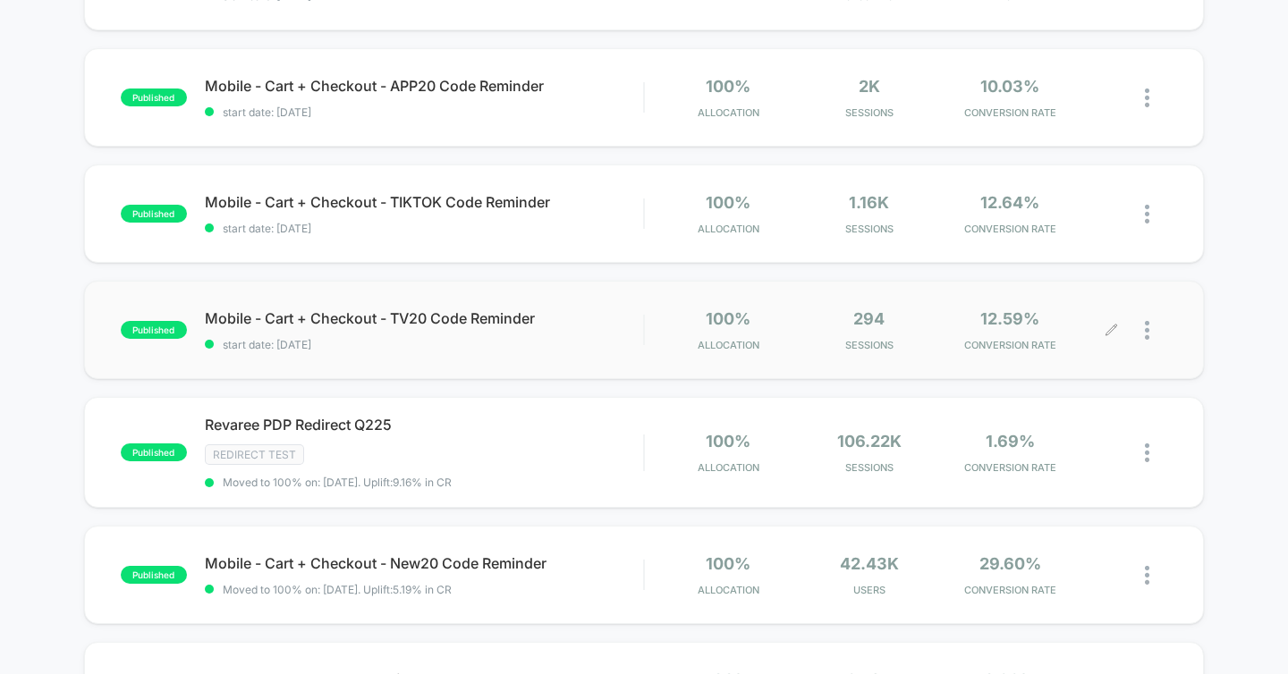
click at [1140, 321] on div at bounding box center [1140, 330] width 56 height 42
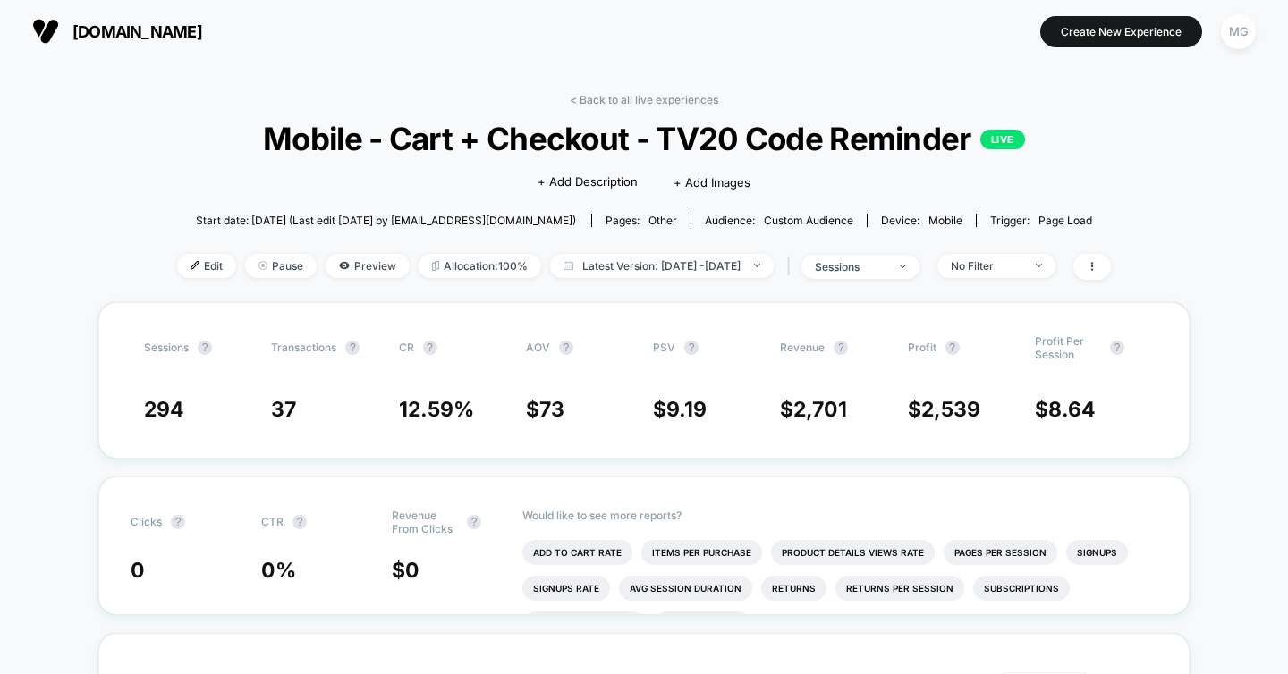
drag, startPoint x: 655, startPoint y: 97, endPoint x: 649, endPoint y: 110, distance: 13.6
click at [655, 97] on link "< Back to all live experiences" at bounding box center [644, 99] width 148 height 13
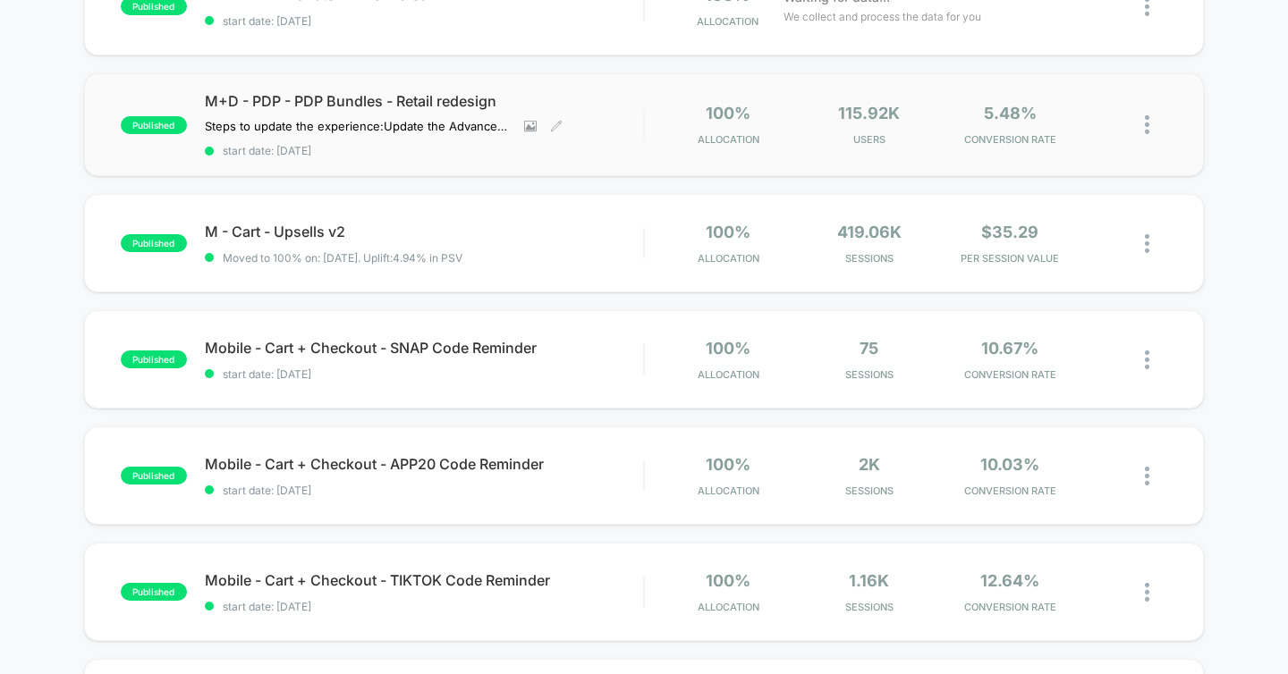
scroll to position [367, 0]
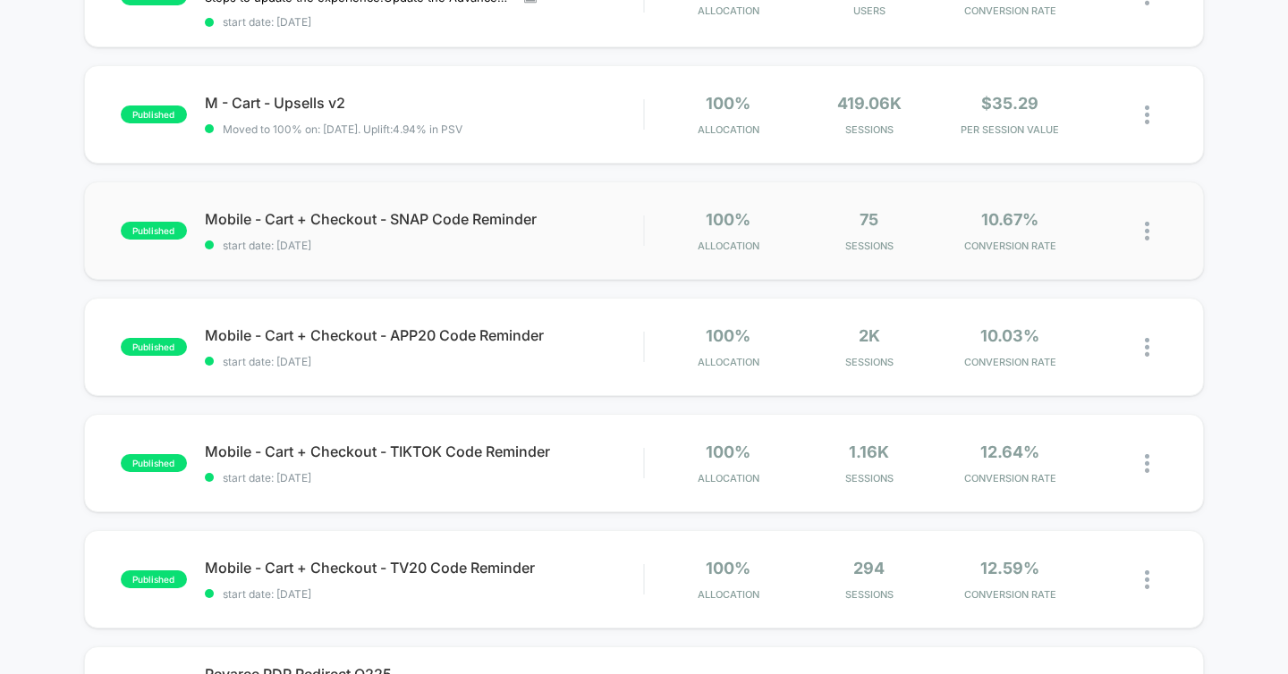
click at [1148, 228] on img at bounding box center [1147, 231] width 4 height 19
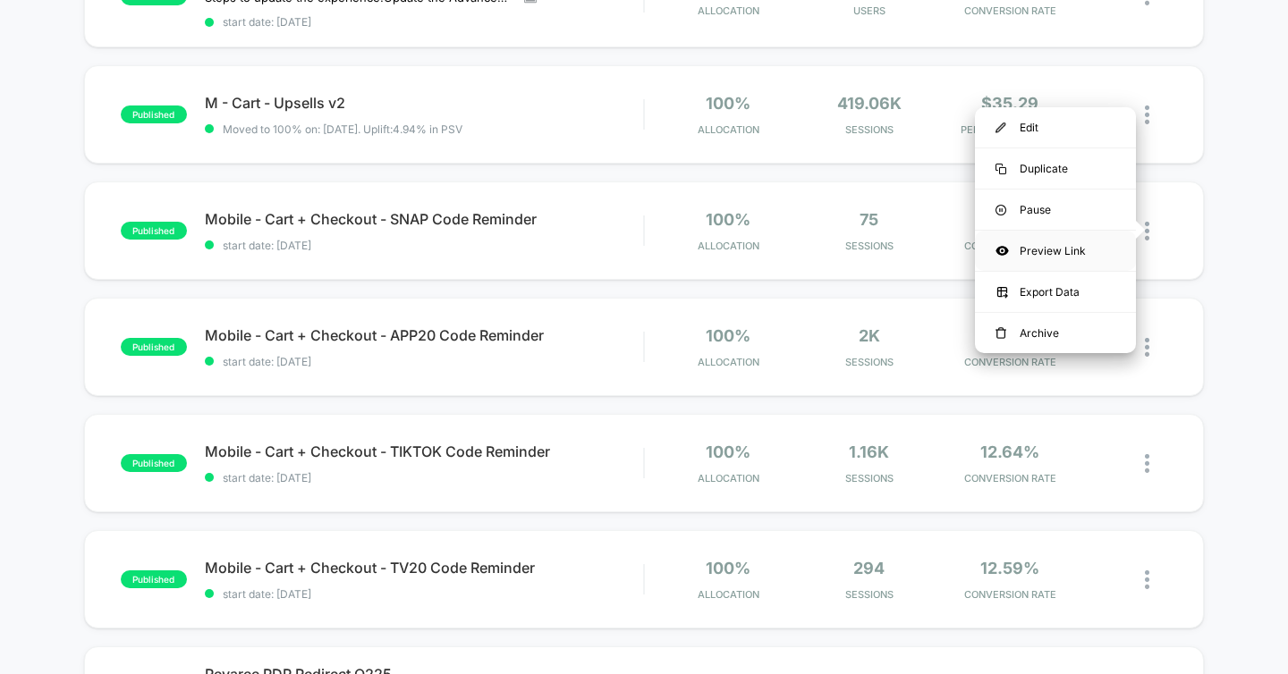
click at [1052, 245] on div "Preview Link" at bounding box center [1055, 251] width 161 height 40
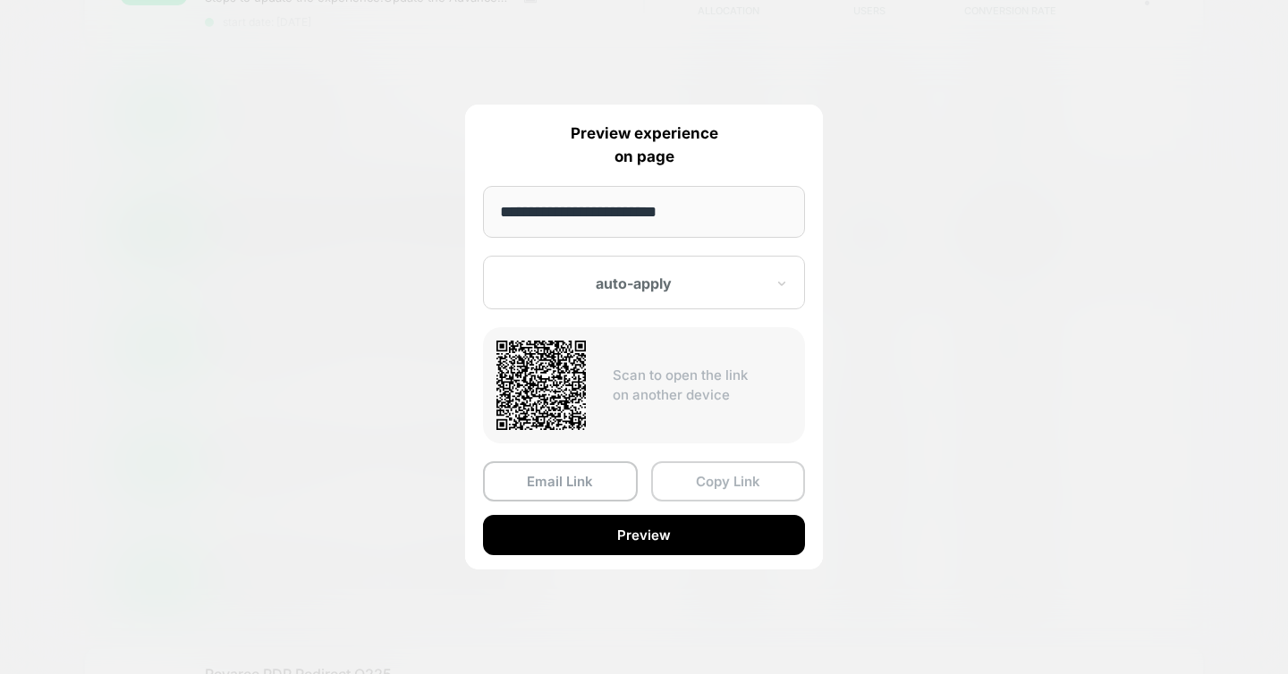
click at [720, 476] on button "Copy Link" at bounding box center [728, 481] width 155 height 40
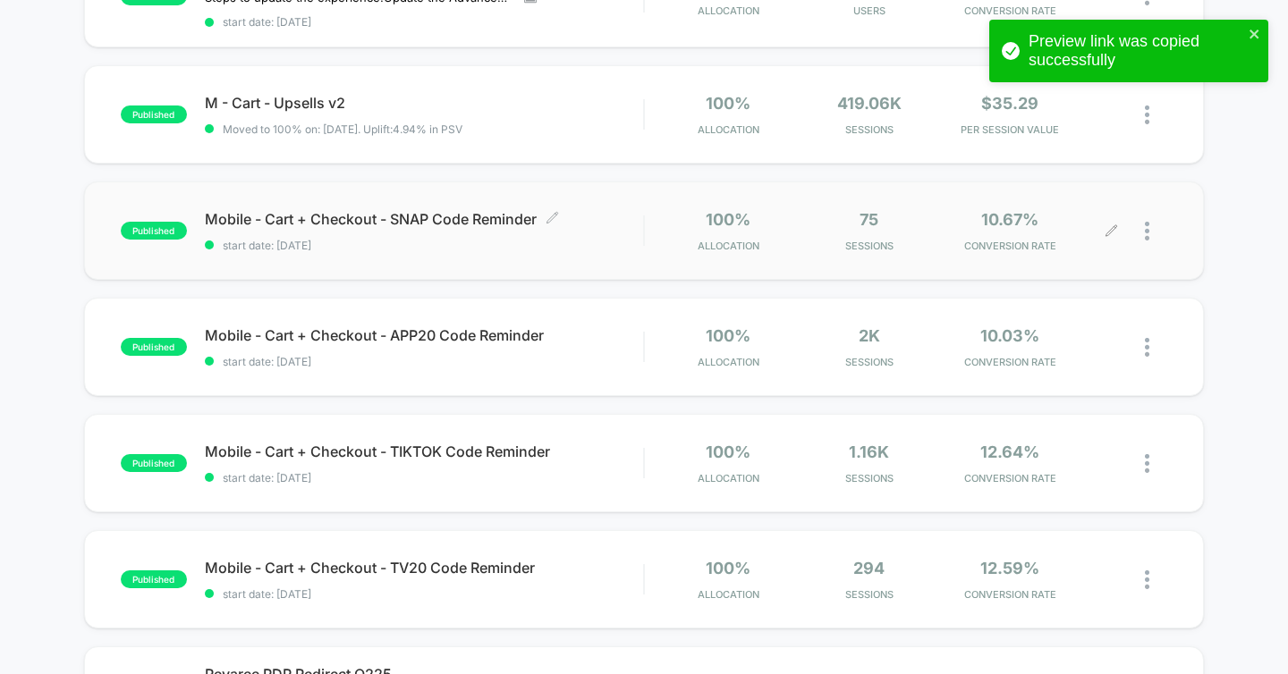
click at [384, 213] on span "Mobile - Cart + Checkout - SNAP Code Reminder Click to edit experience details" at bounding box center [424, 219] width 439 height 18
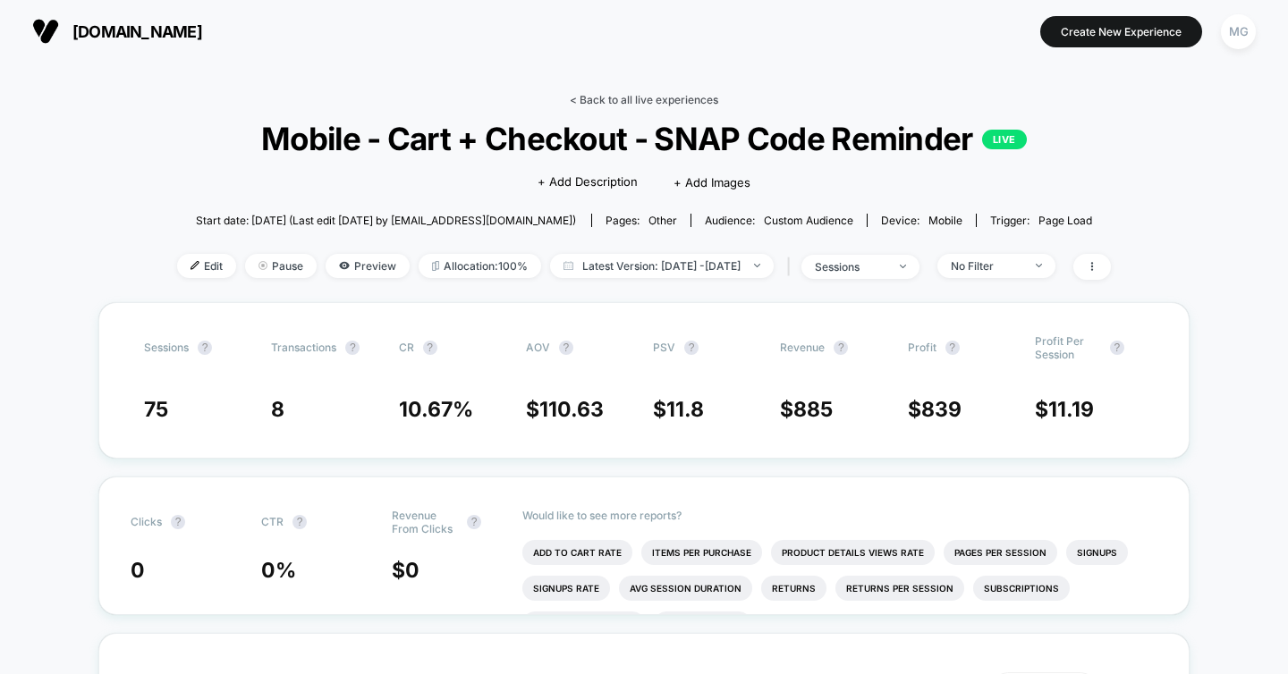
click at [627, 96] on link "< Back to all live experiences" at bounding box center [644, 99] width 148 height 13
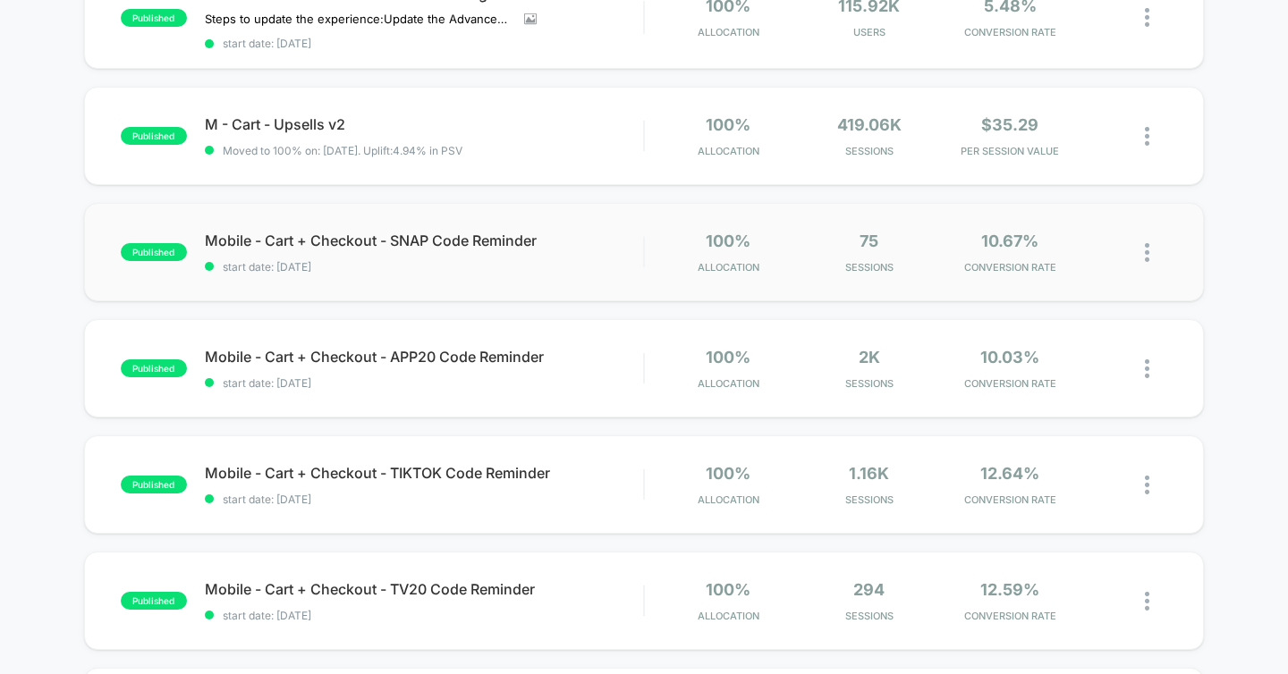
scroll to position [346, 0]
click at [1152, 247] on div at bounding box center [1156, 252] width 22 height 42
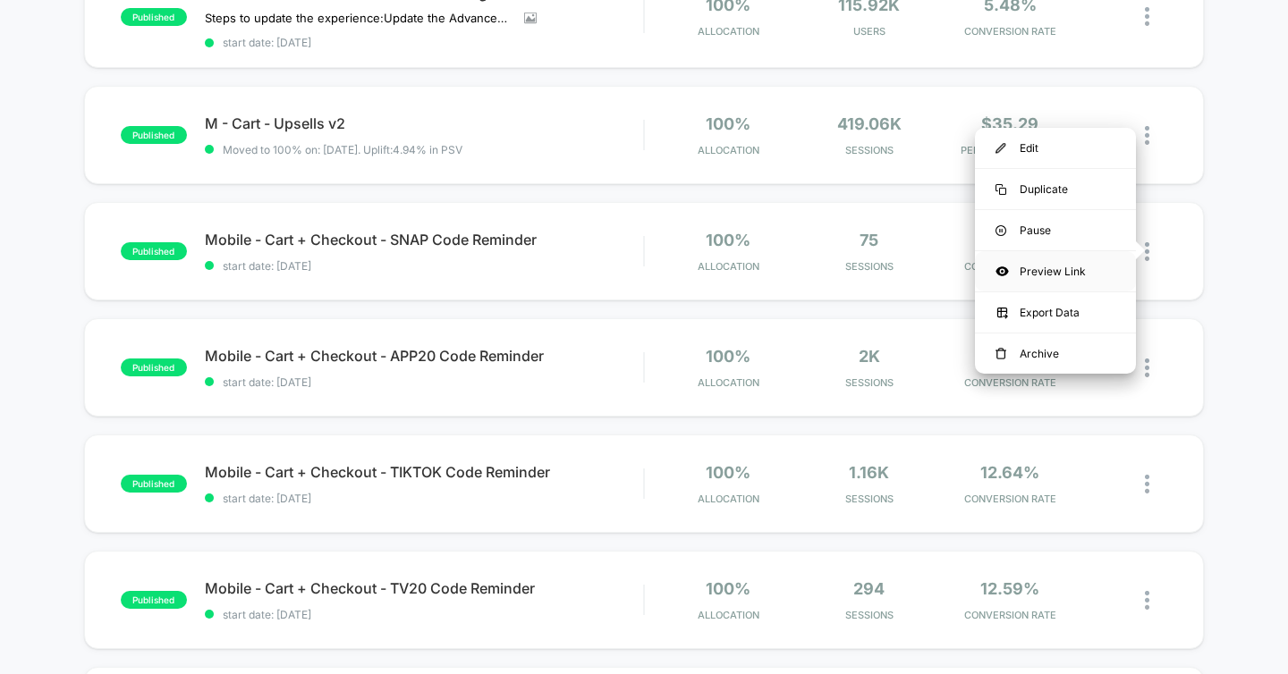
click at [1067, 277] on div "Preview Link" at bounding box center [1055, 271] width 161 height 40
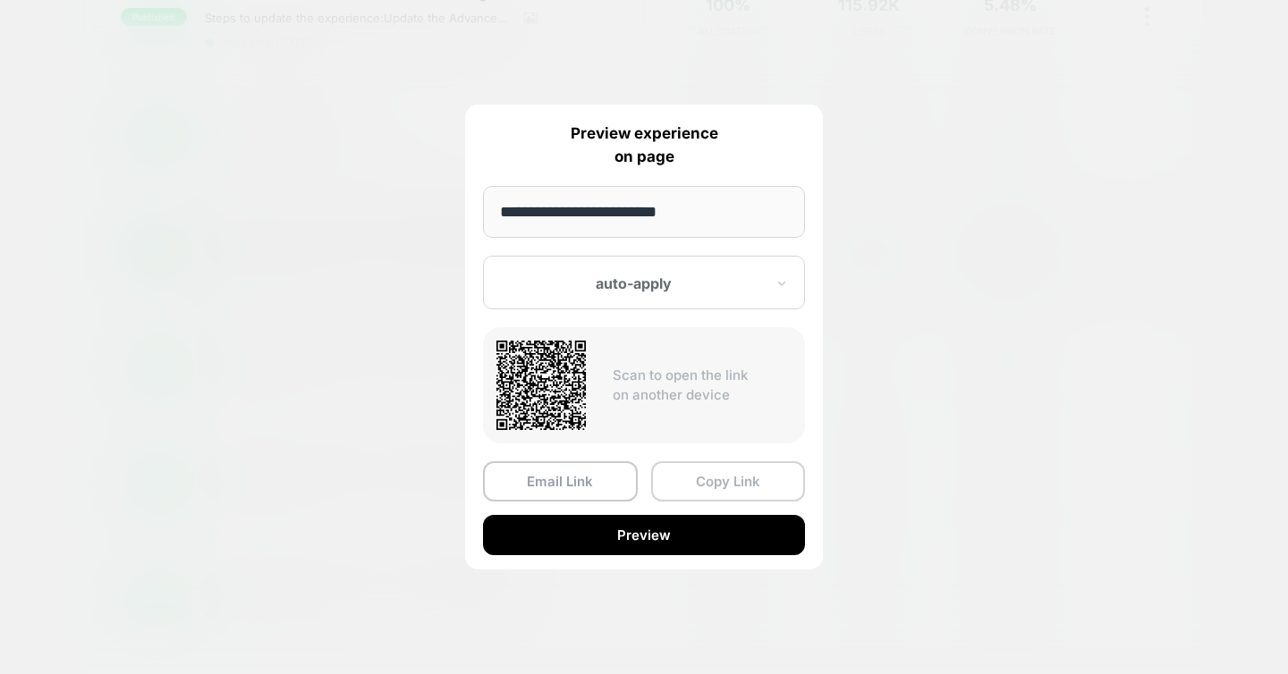
click at [740, 479] on button "Copy Link" at bounding box center [728, 481] width 155 height 40
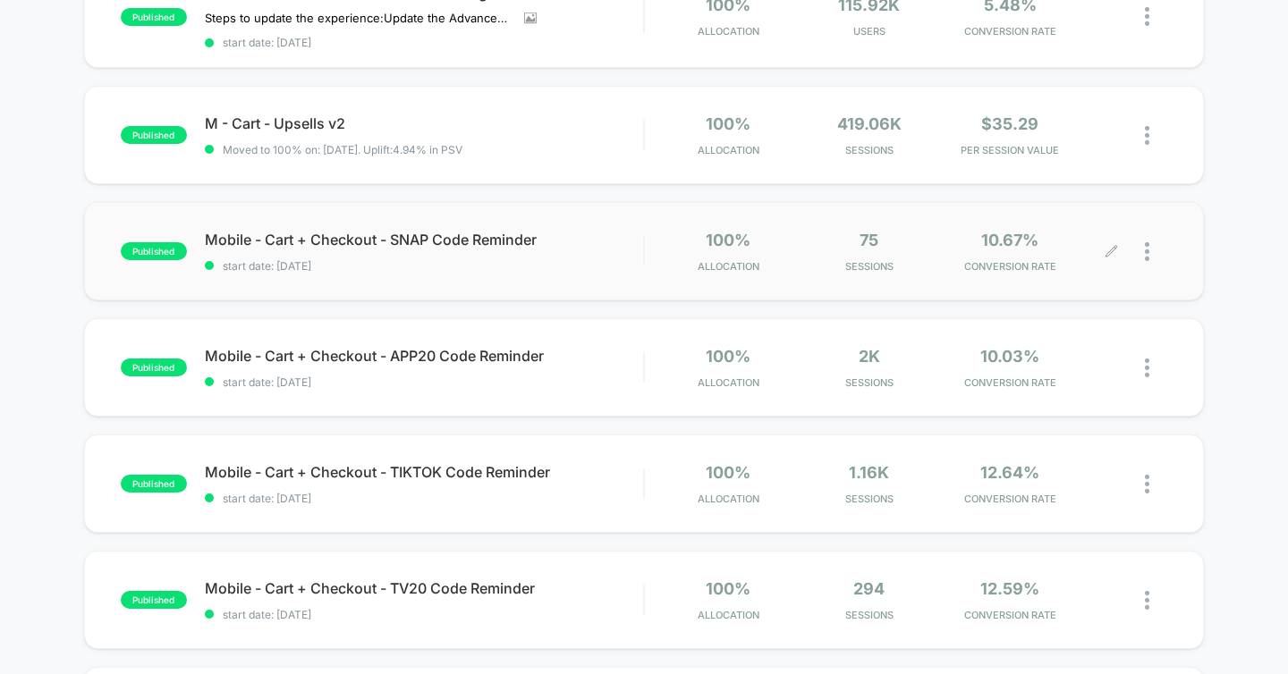
click at [382, 223] on div "published Mobile - Cart + Checkout - SNAP Code Reminder start date: 8/20/2025 1…" at bounding box center [644, 251] width 1121 height 98
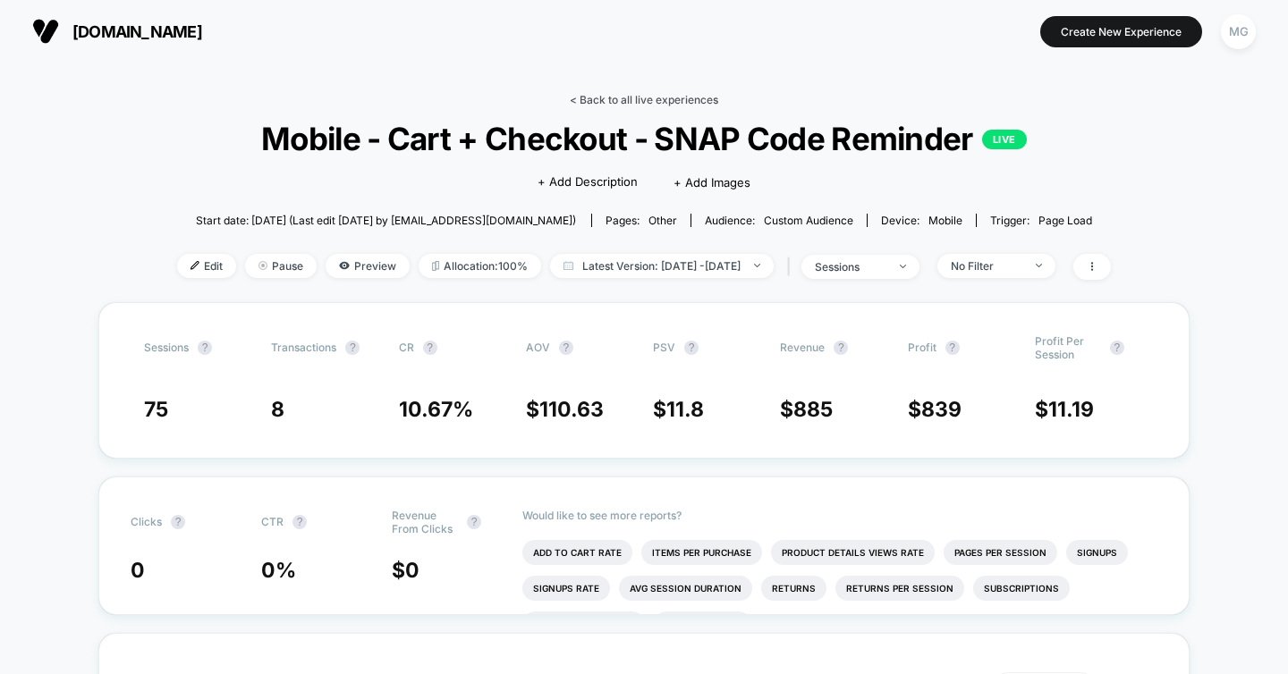
click at [616, 97] on link "< Back to all live experiences" at bounding box center [644, 99] width 148 height 13
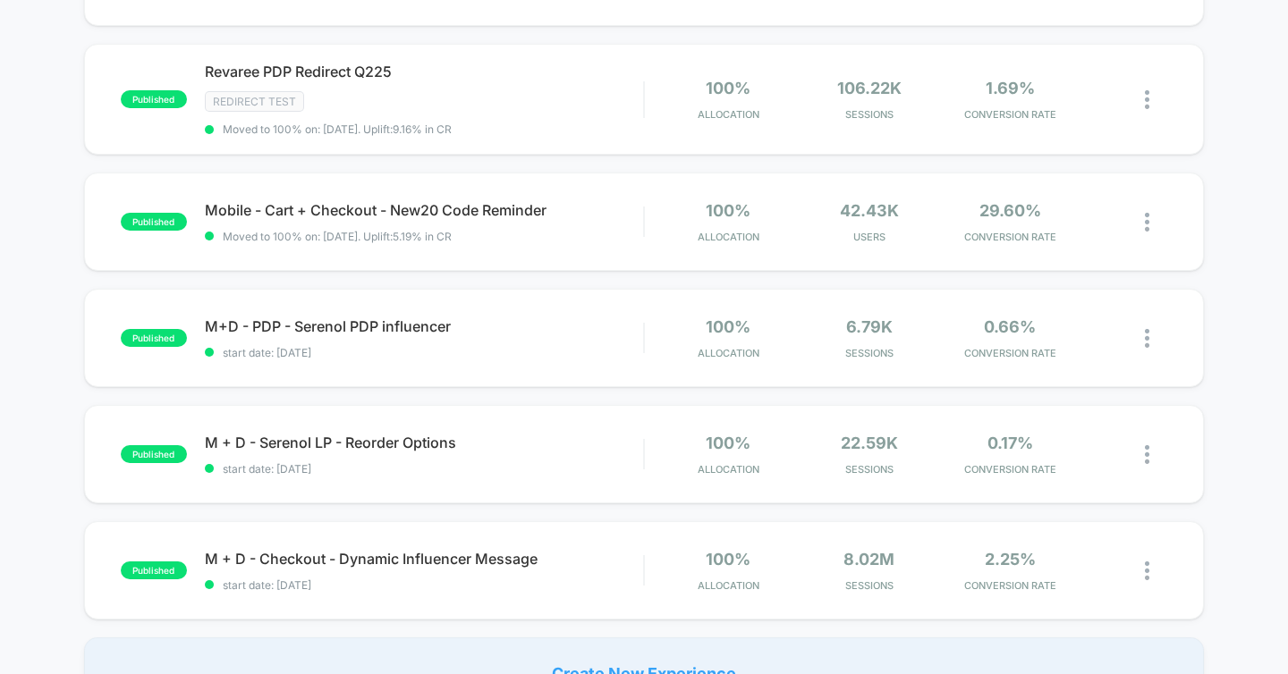
scroll to position [970, 0]
click at [1149, 222] on div at bounding box center [1156, 221] width 22 height 42
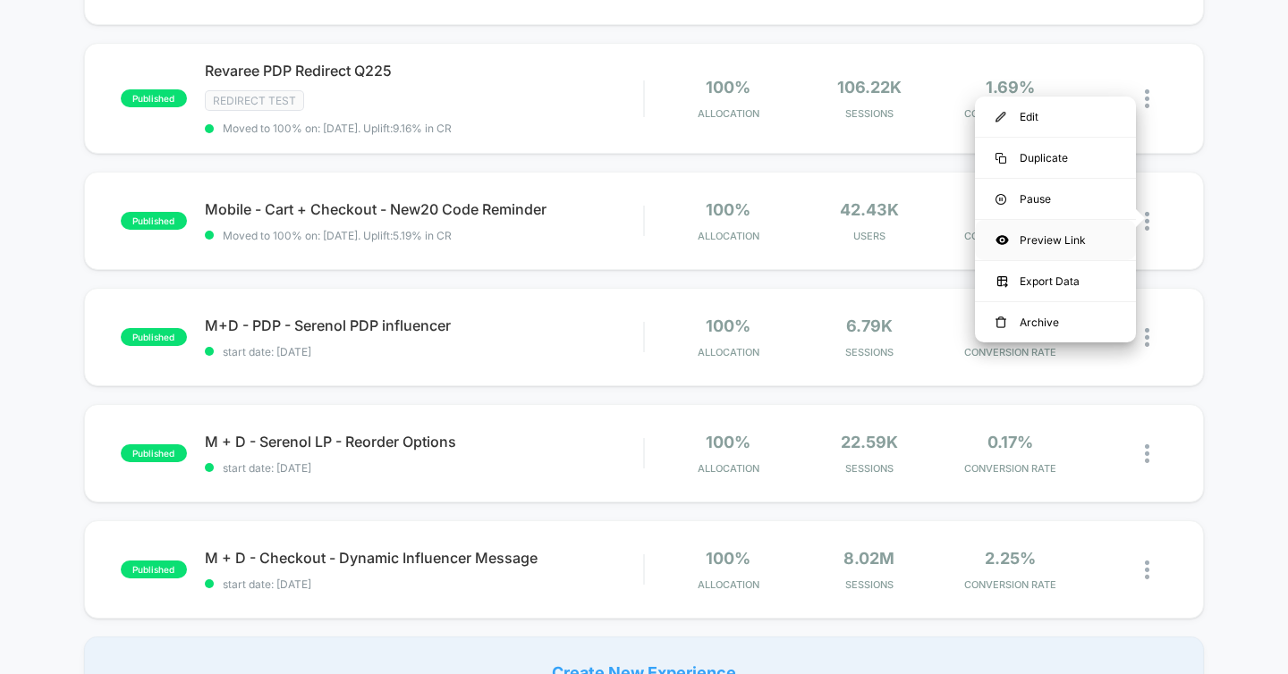
click at [1051, 247] on div "Preview Link" at bounding box center [1055, 240] width 161 height 40
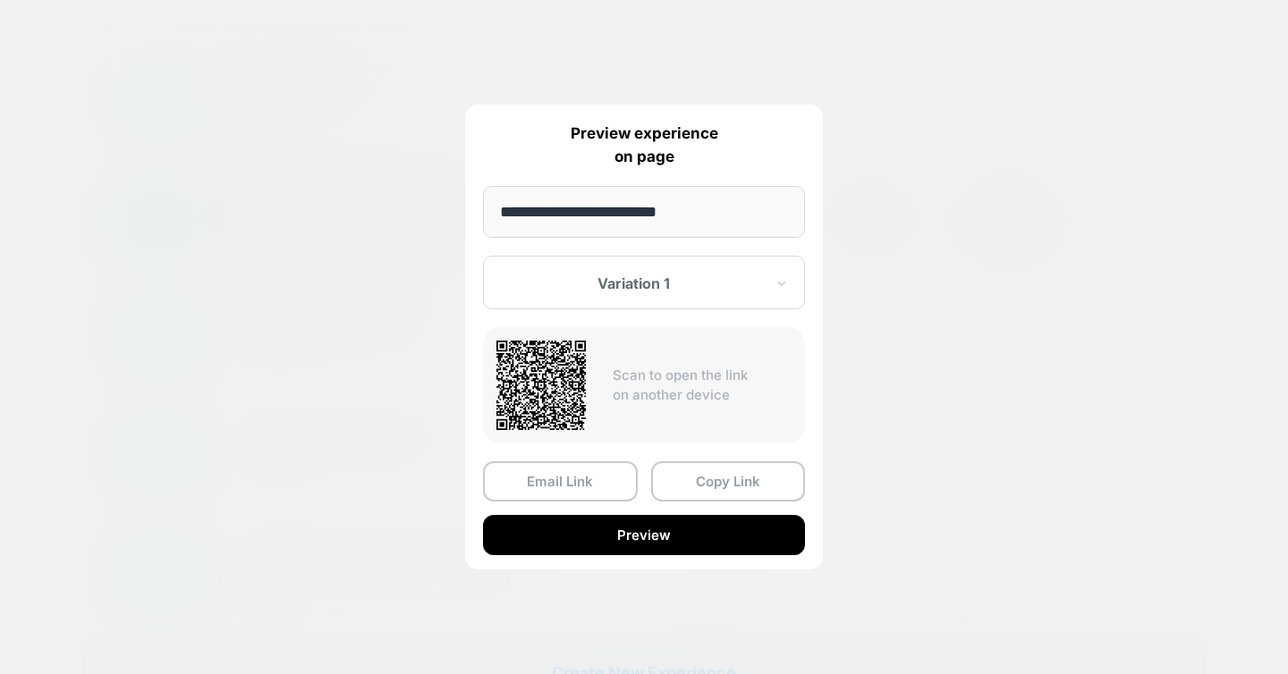
drag, startPoint x: 664, startPoint y: 535, endPoint x: 941, endPoint y: 386, distance: 314.5
click at [1145, 242] on div "**********" at bounding box center [1156, 221] width 22 height 42
click at [752, 470] on button "Copy Link" at bounding box center [728, 481] width 155 height 40
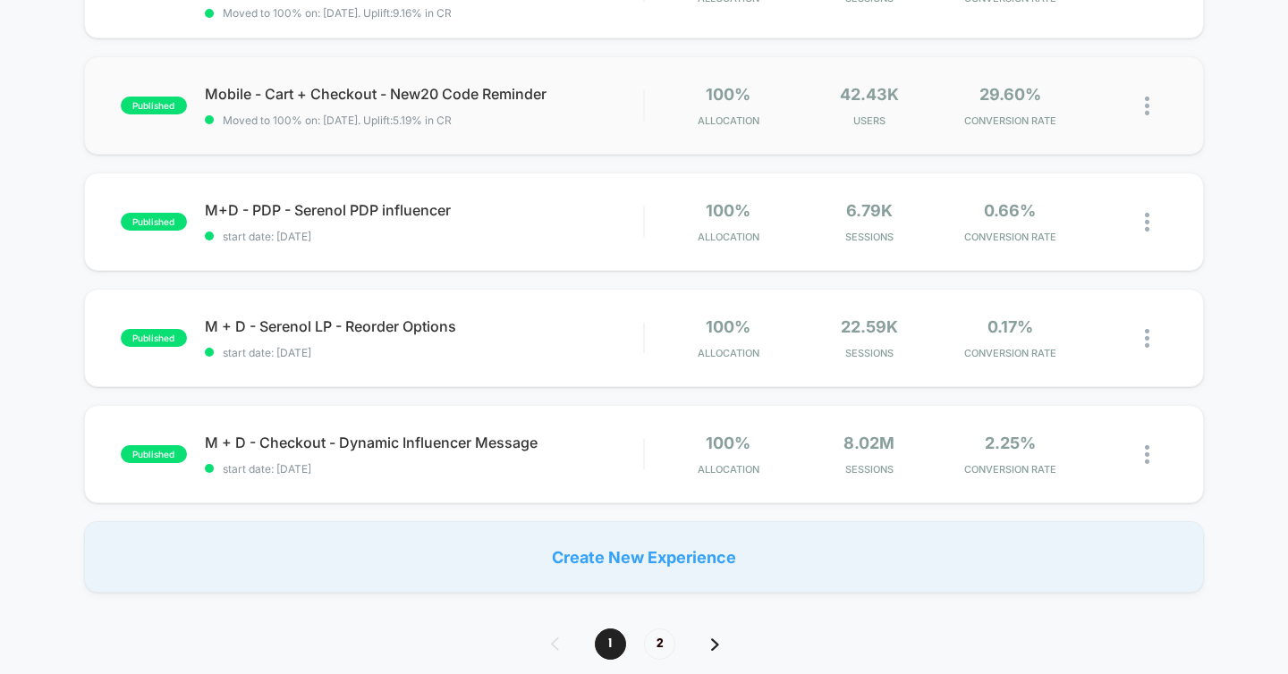
scroll to position [1178, 0]
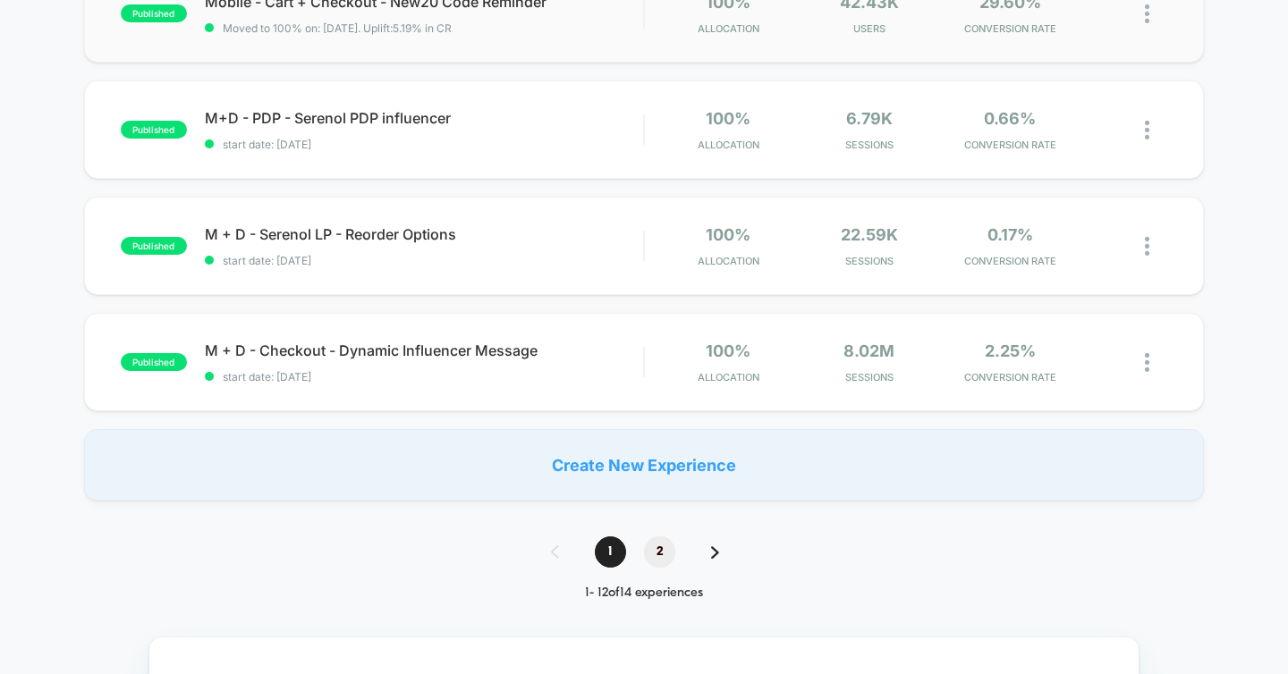
click at [654, 557] on span "2" at bounding box center [659, 552] width 31 height 31
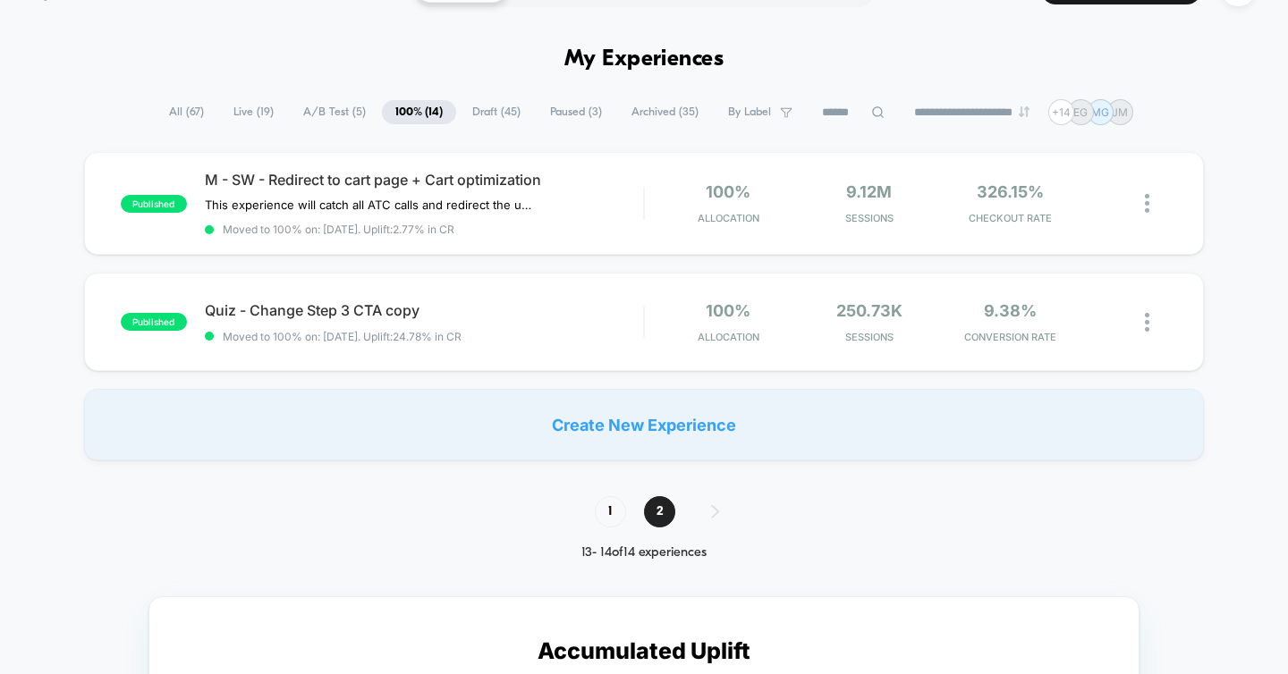
scroll to position [4, 0]
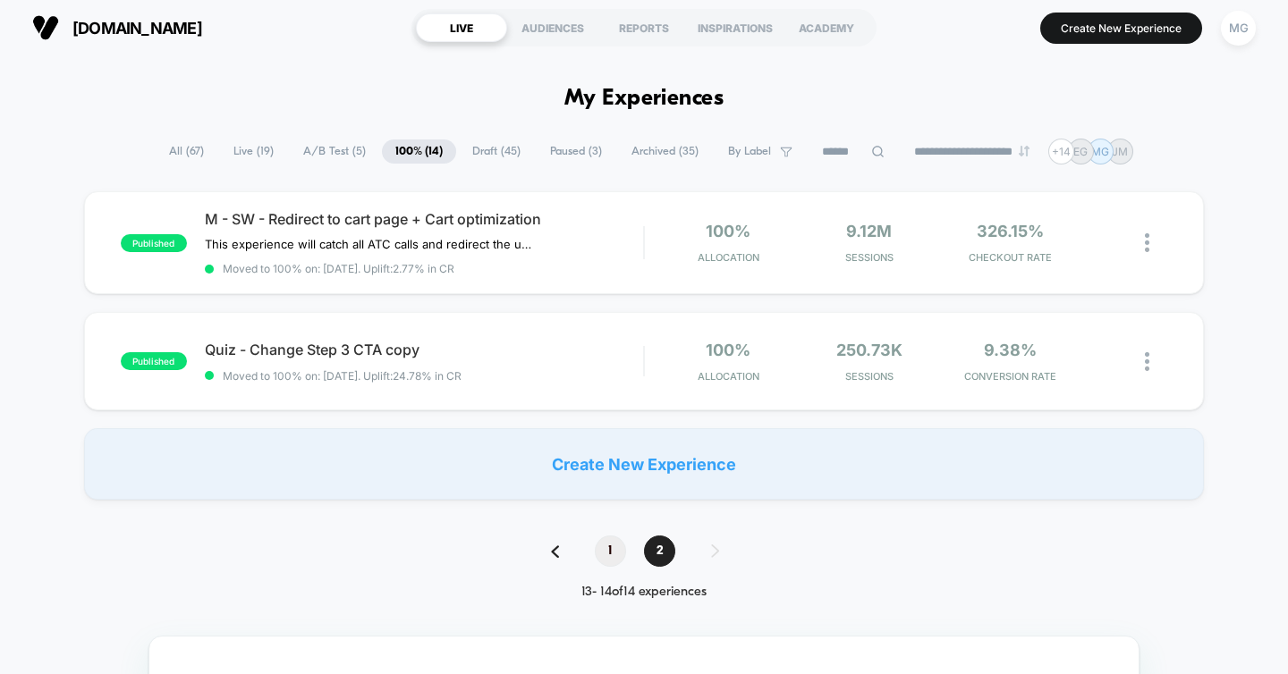
click at [597, 543] on span "1" at bounding box center [610, 551] width 31 height 31
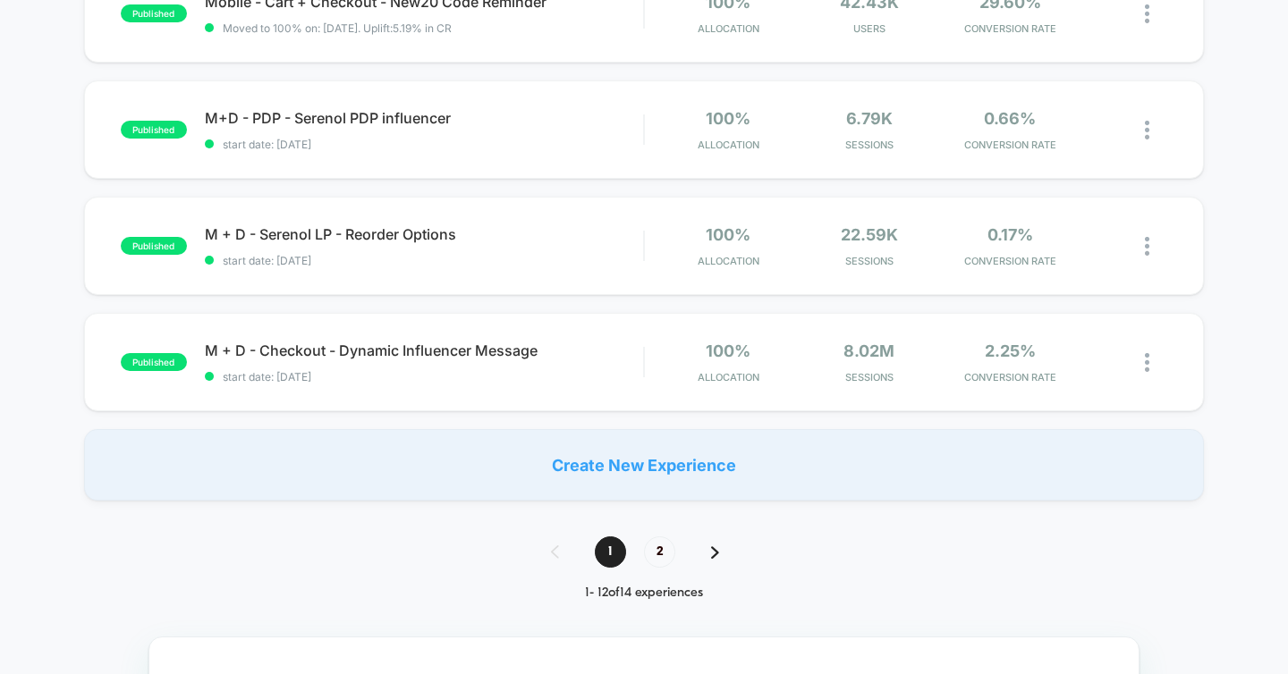
click at [612, 518] on div "**********" at bounding box center [644, 442] width 1288 height 2956
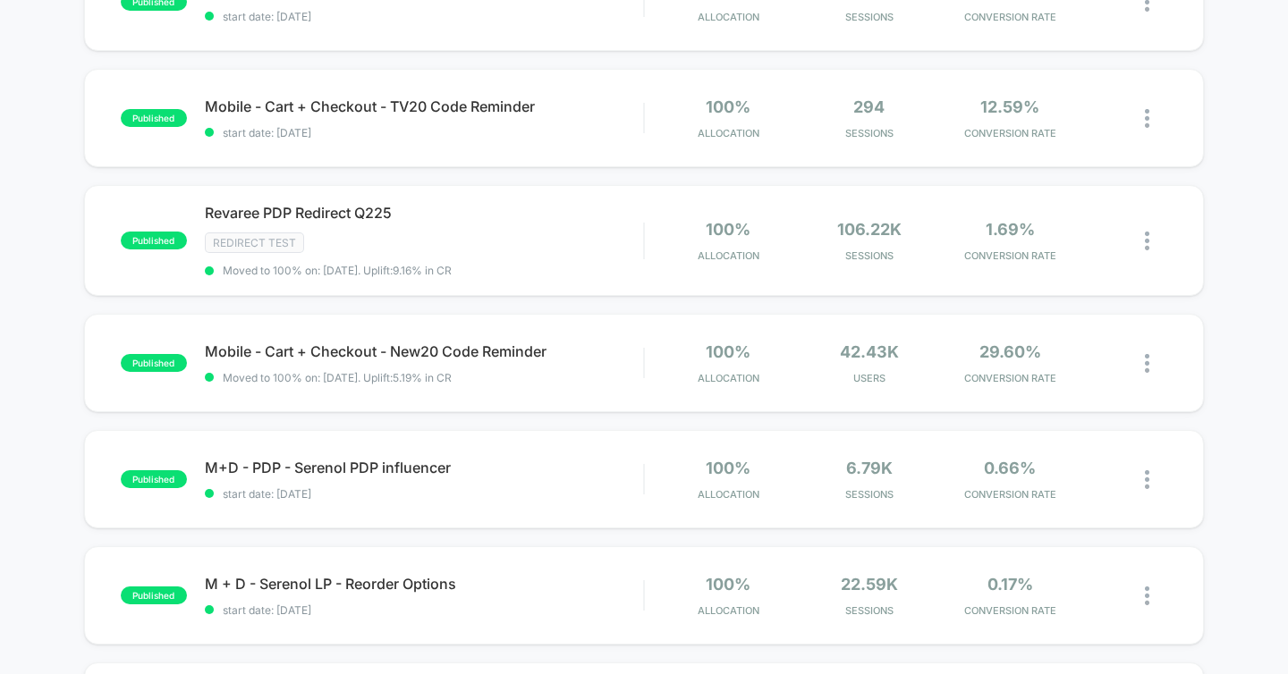
scroll to position [832, 0]
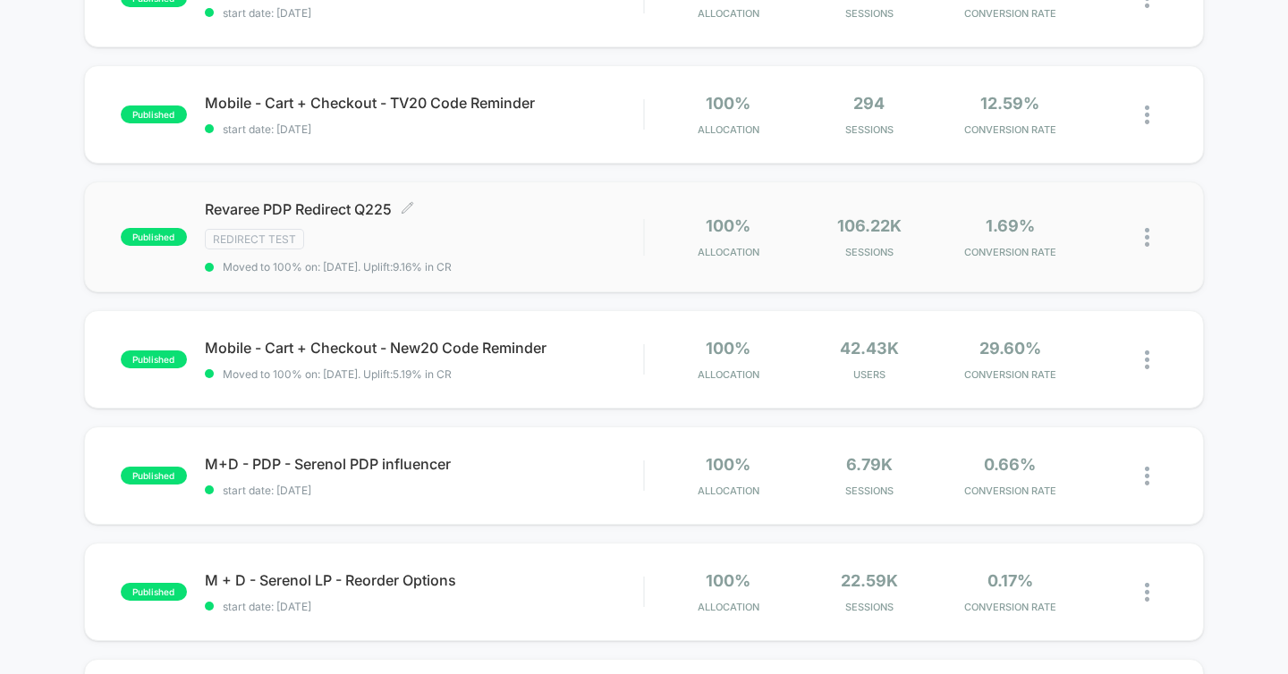
click at [350, 206] on span "Revaree PDP Redirect Q225 Click to edit experience details" at bounding box center [424, 209] width 439 height 18
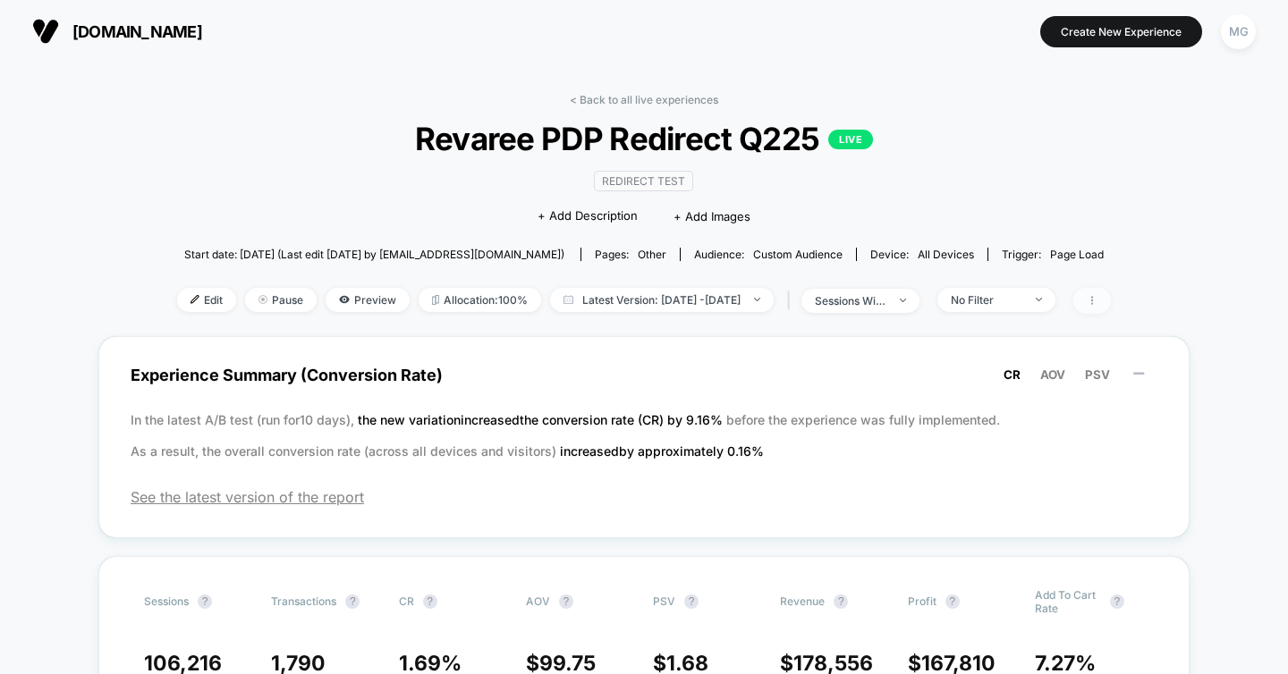
click at [1097, 296] on icon at bounding box center [1092, 300] width 11 height 11
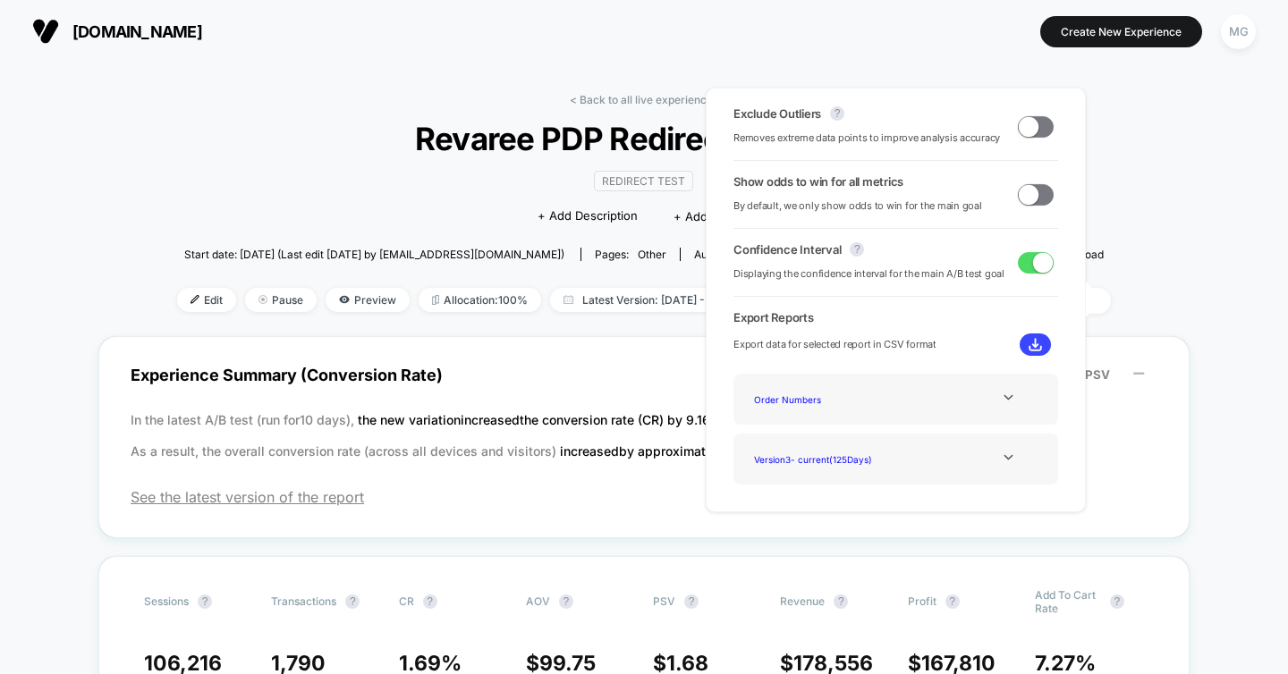
click at [247, 143] on span "Revaree PDP Redirect Q225 LIVE" at bounding box center [644, 139] width 841 height 38
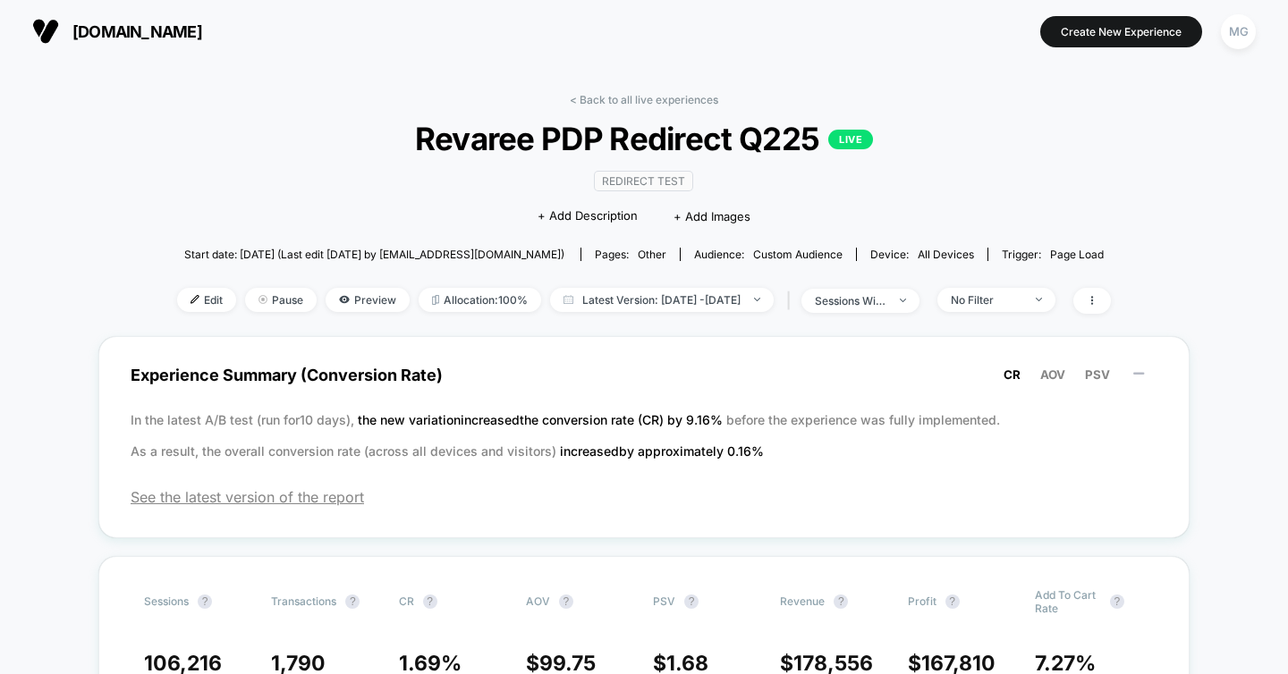
drag, startPoint x: 644, startPoint y: 100, endPoint x: 643, endPoint y: 110, distance: 9.9
click at [644, 100] on link "< Back to all live experiences" at bounding box center [644, 99] width 148 height 13
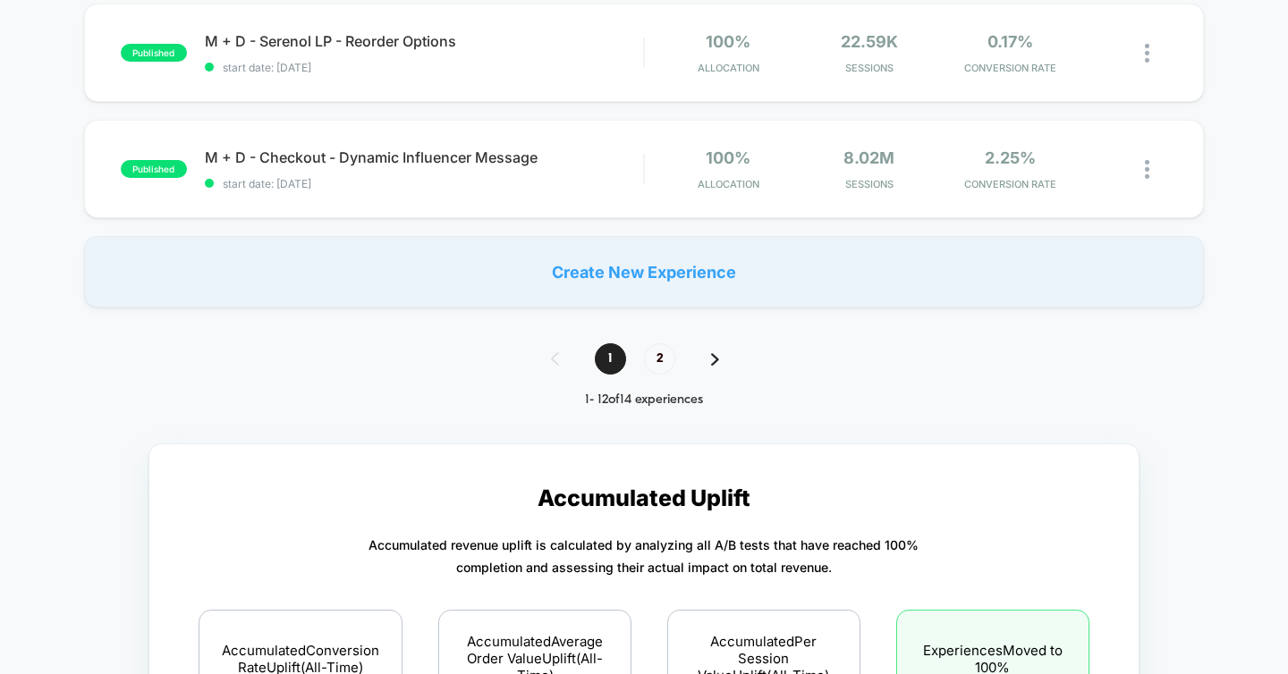
click at [715, 354] on img at bounding box center [715, 359] width 8 height 13
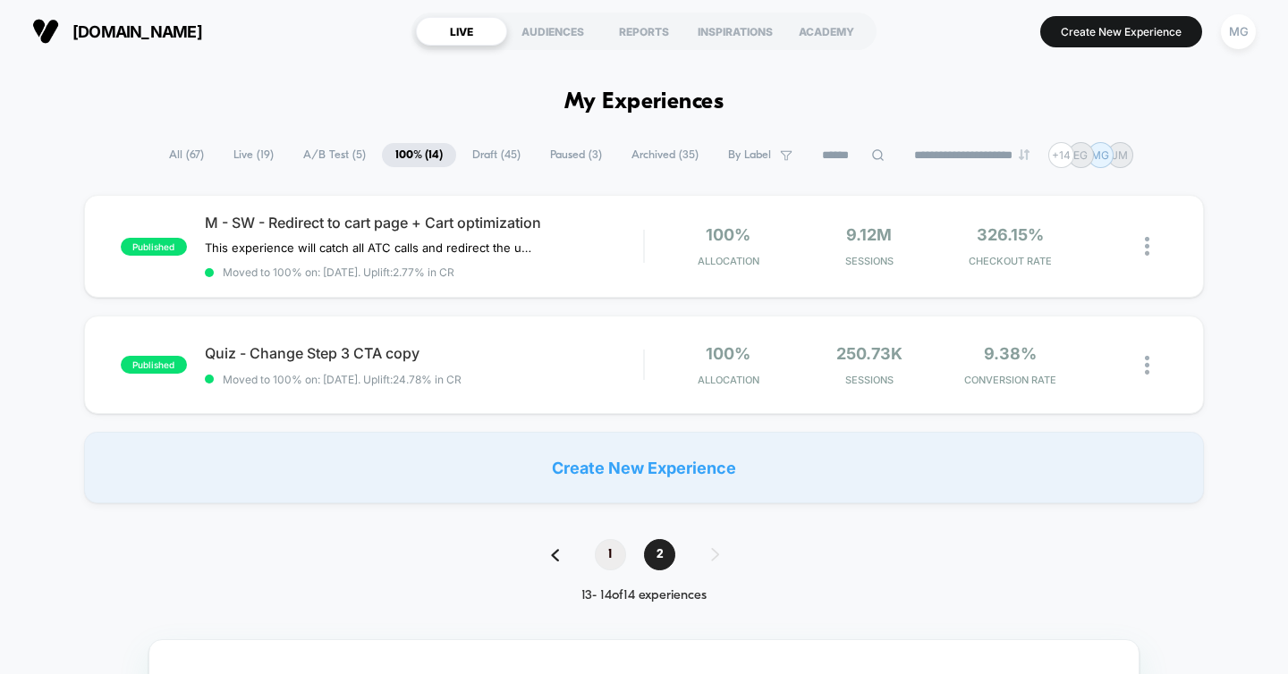
click at [611, 556] on span "1" at bounding box center [610, 554] width 31 height 31
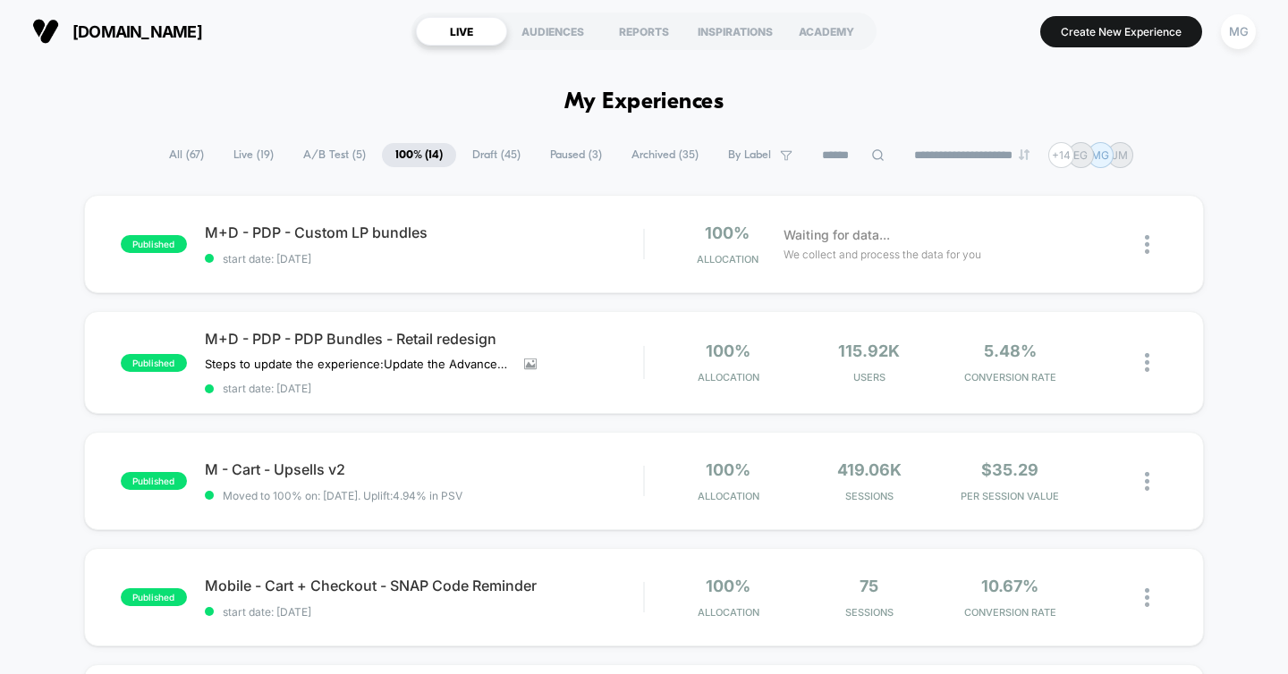
click at [649, 159] on span "Archived ( 35 )" at bounding box center [665, 155] width 94 height 24
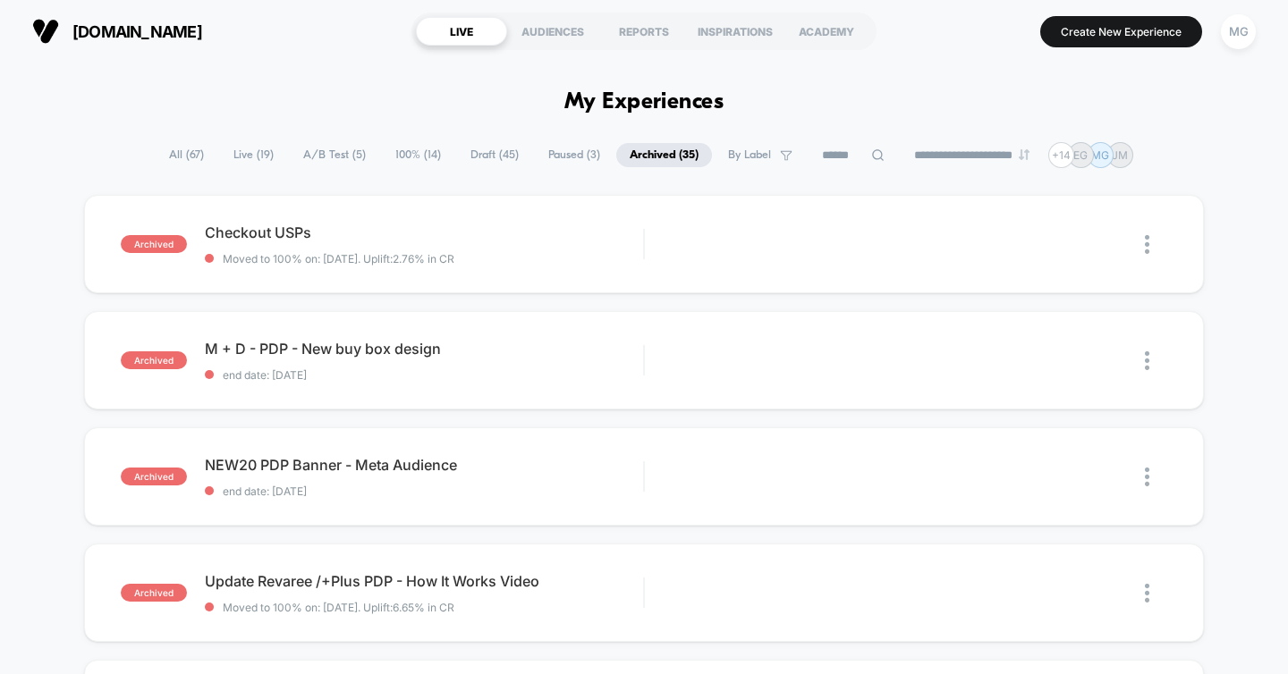
click at [481, 153] on span "Draft ( 45 )" at bounding box center [494, 155] width 75 height 24
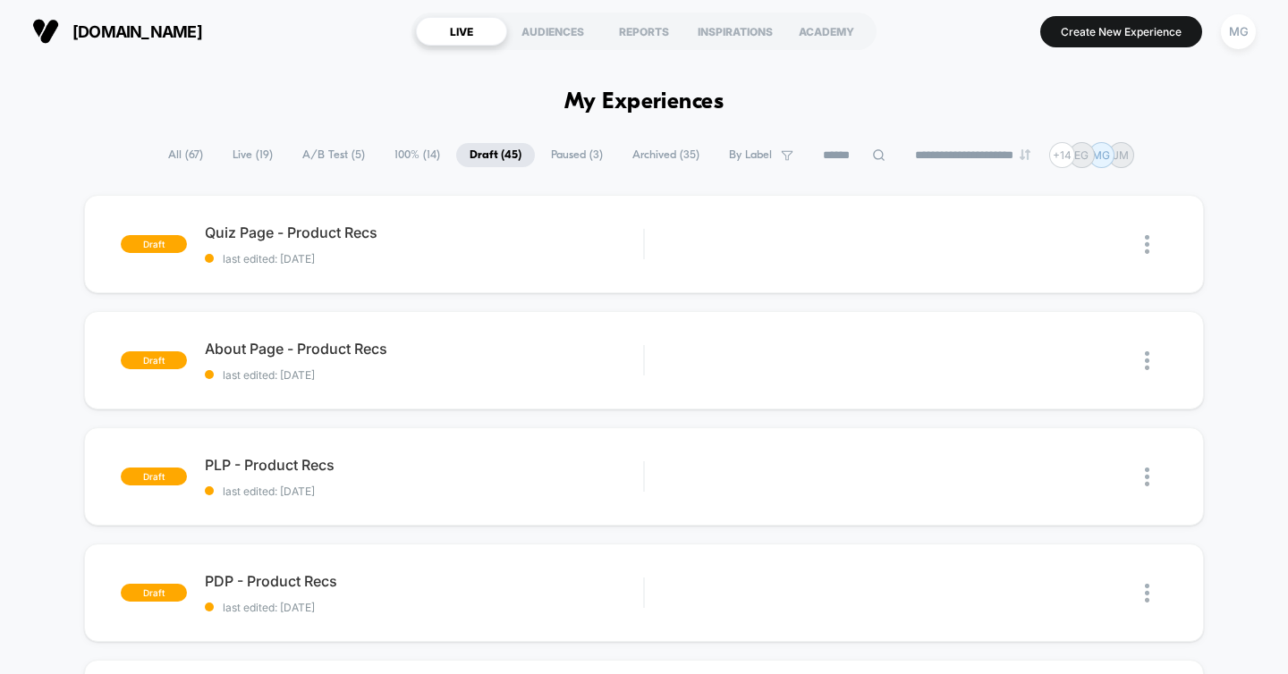
click at [576, 157] on span "Paused ( 3 )" at bounding box center [576, 155] width 79 height 24
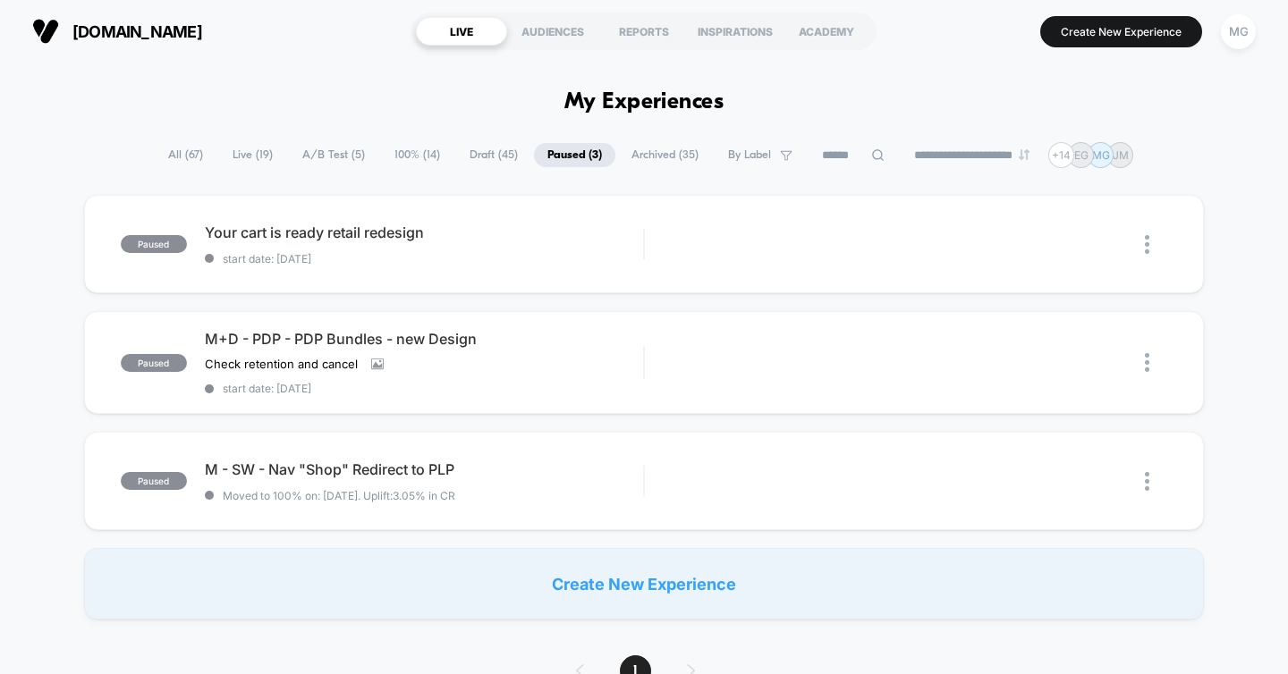
click at [289, 155] on span "A/B Test ( 5 )" at bounding box center [333, 155] width 89 height 24
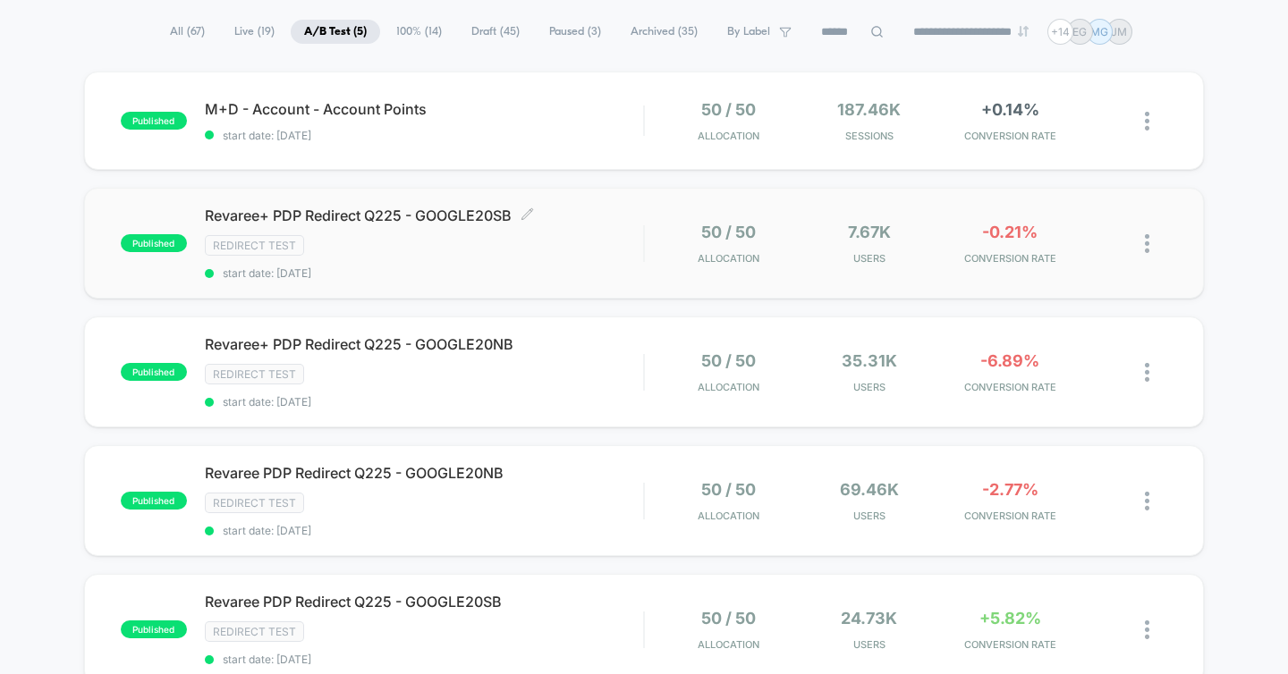
scroll to position [126, 0]
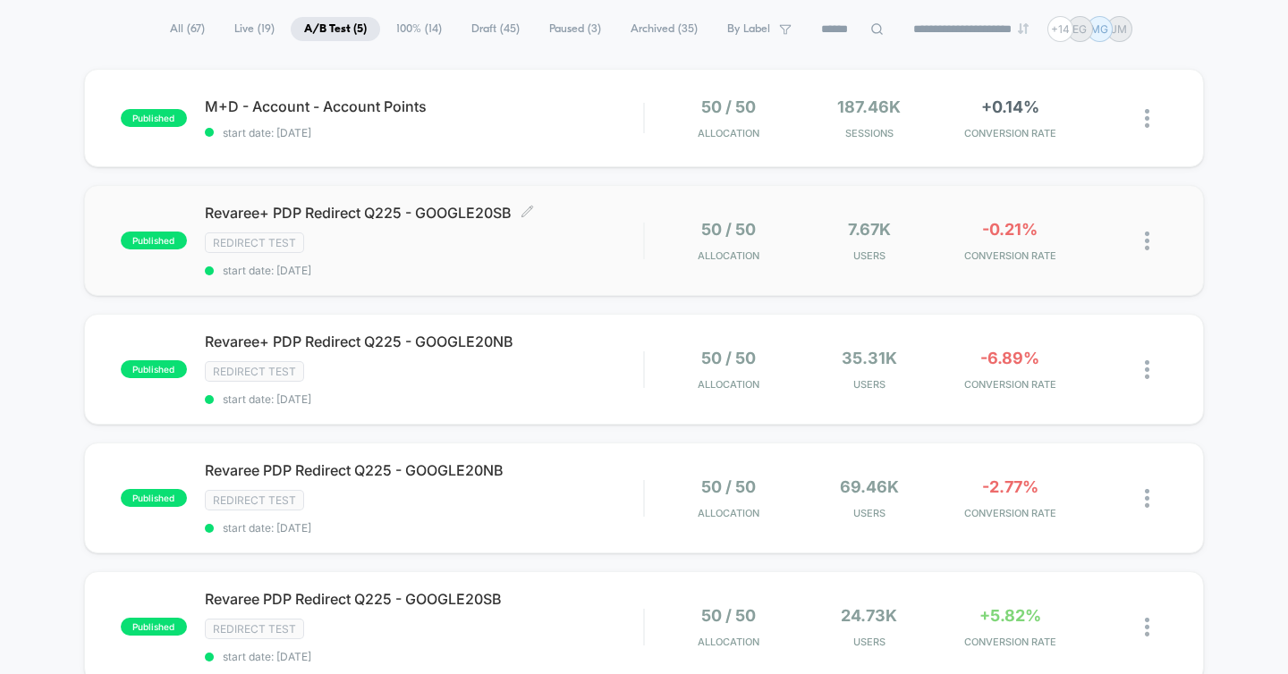
click at [388, 219] on span "Revaree+ PDP Redirect Q225 - GOOGLE20SB Click to edit experience details" at bounding box center [424, 213] width 439 height 18
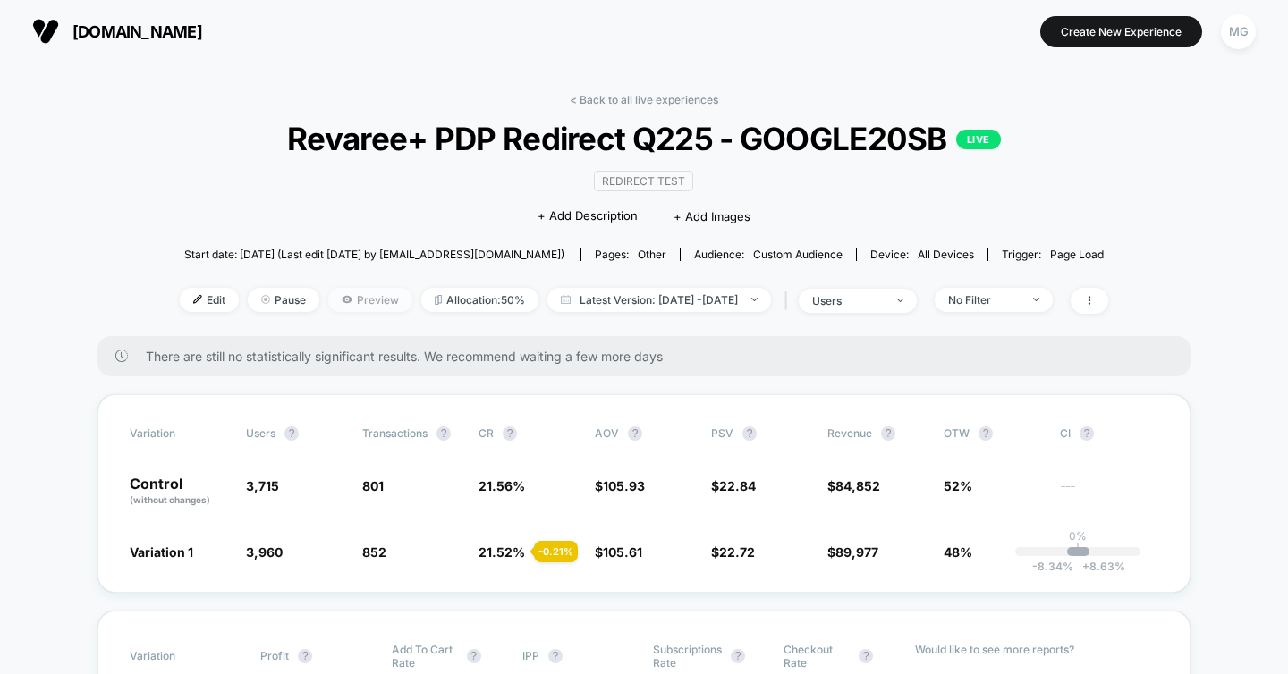
click at [337, 292] on span "Preview" at bounding box center [370, 300] width 84 height 24
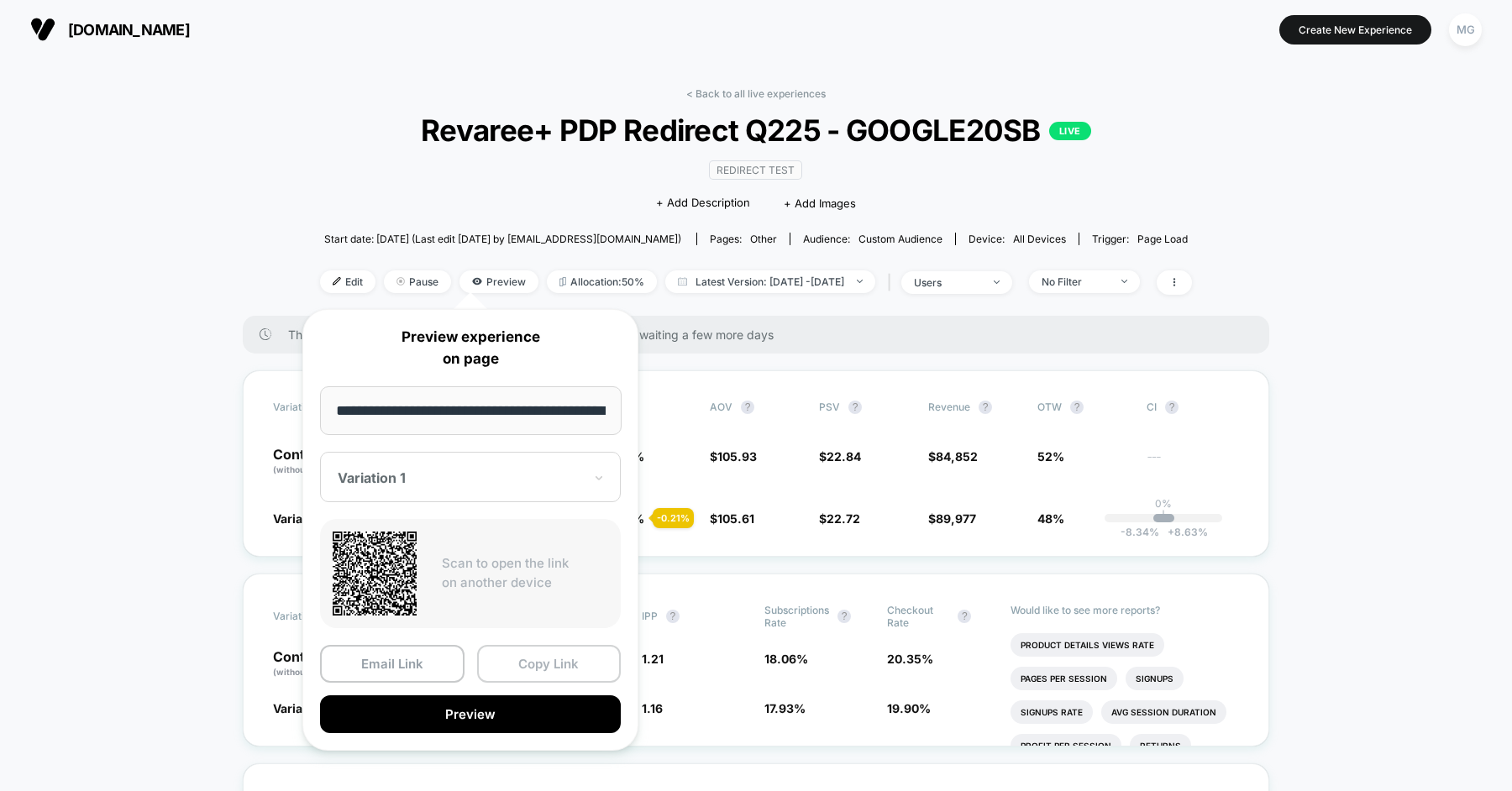
click at [560, 662] on button "Copy Link" at bounding box center [549, 664] width 145 height 38
